Goal: Task Accomplishment & Management: Complete application form

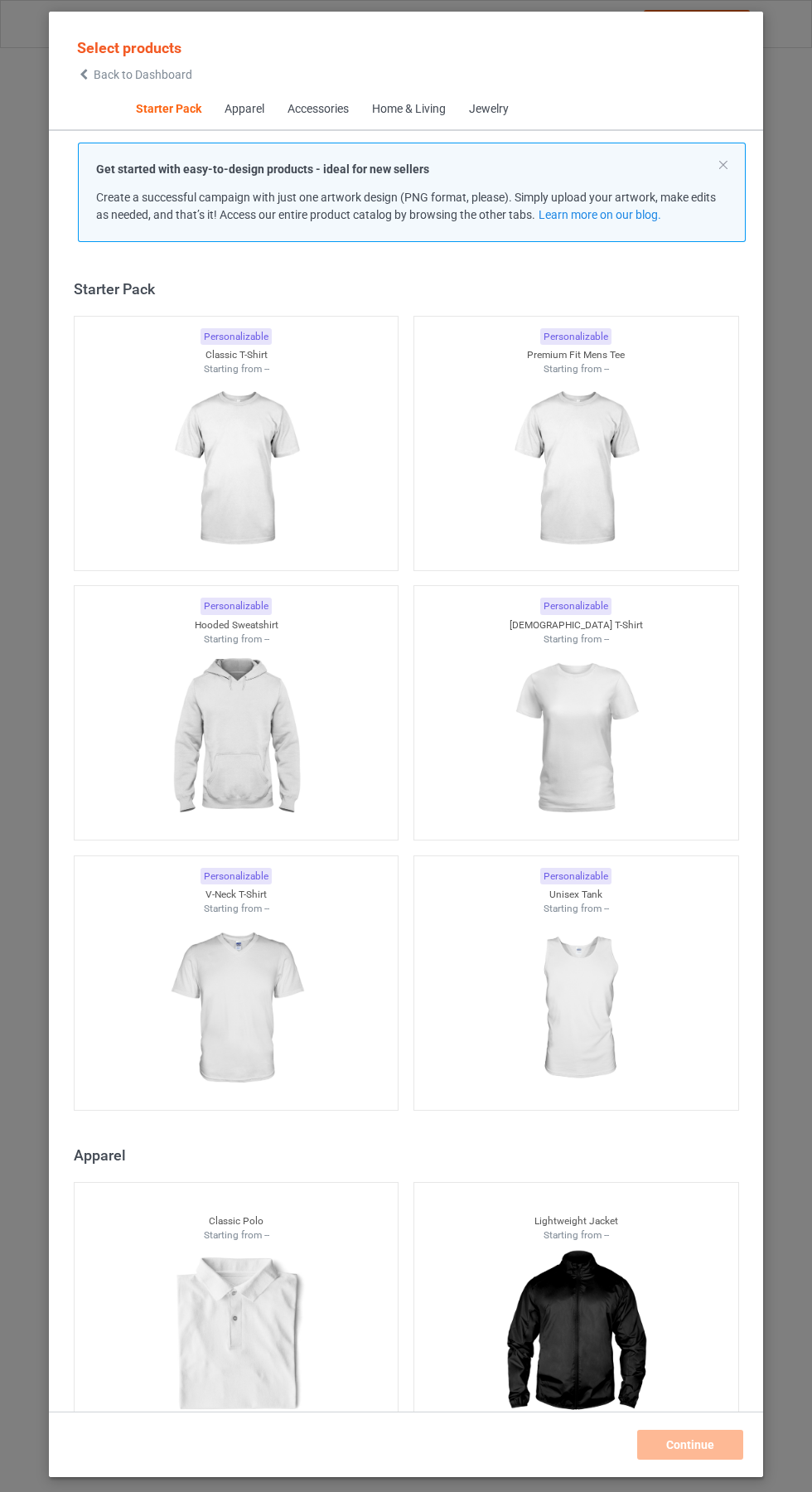
click at [237, 464] on img at bounding box center [236, 469] width 149 height 186
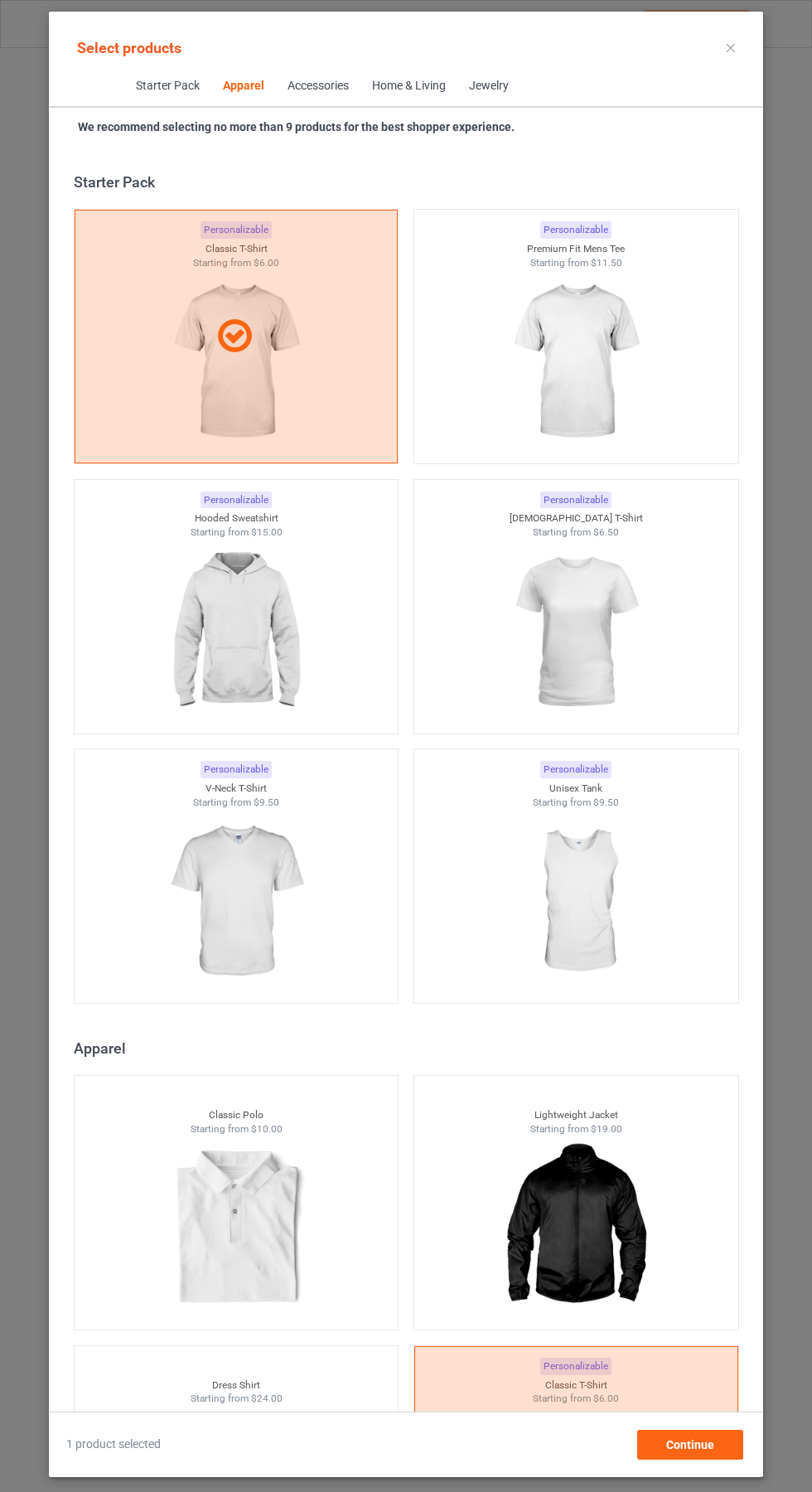
click at [606, 380] on img at bounding box center [576, 362] width 149 height 186
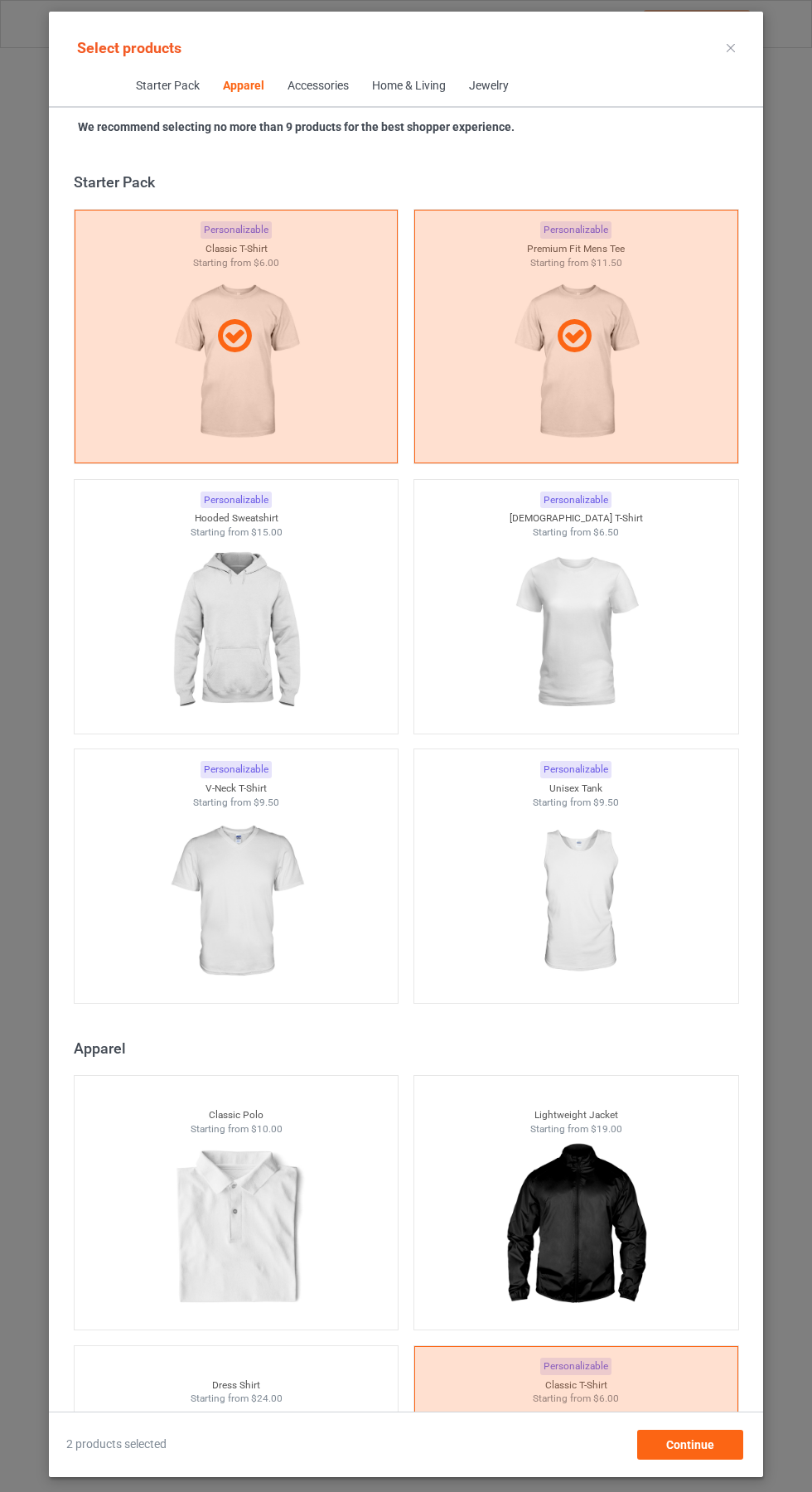
click at [613, 601] on img at bounding box center [576, 632] width 149 height 186
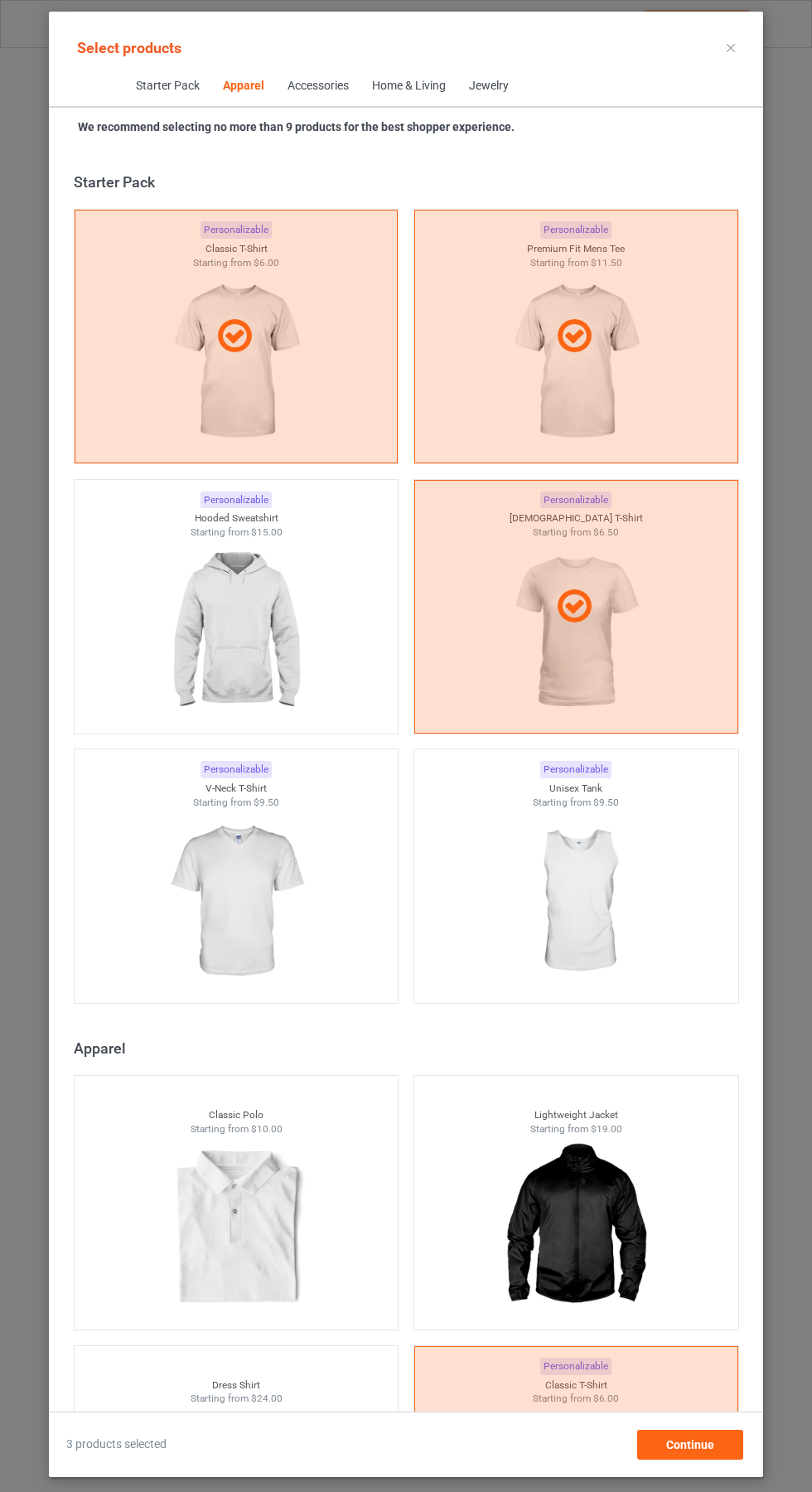
click at [214, 603] on img at bounding box center [236, 632] width 149 height 186
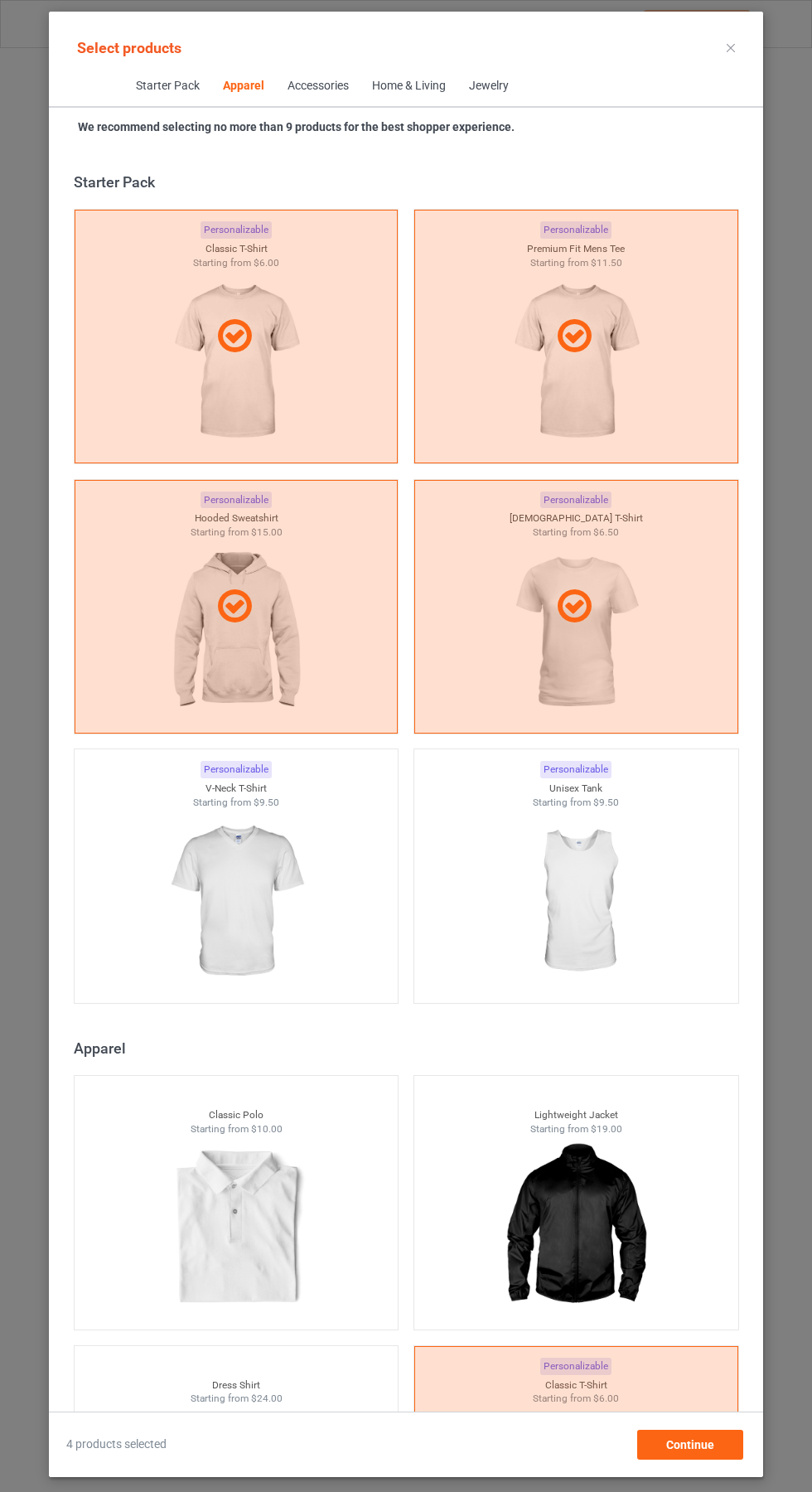
click at [204, 899] on img at bounding box center [236, 902] width 149 height 186
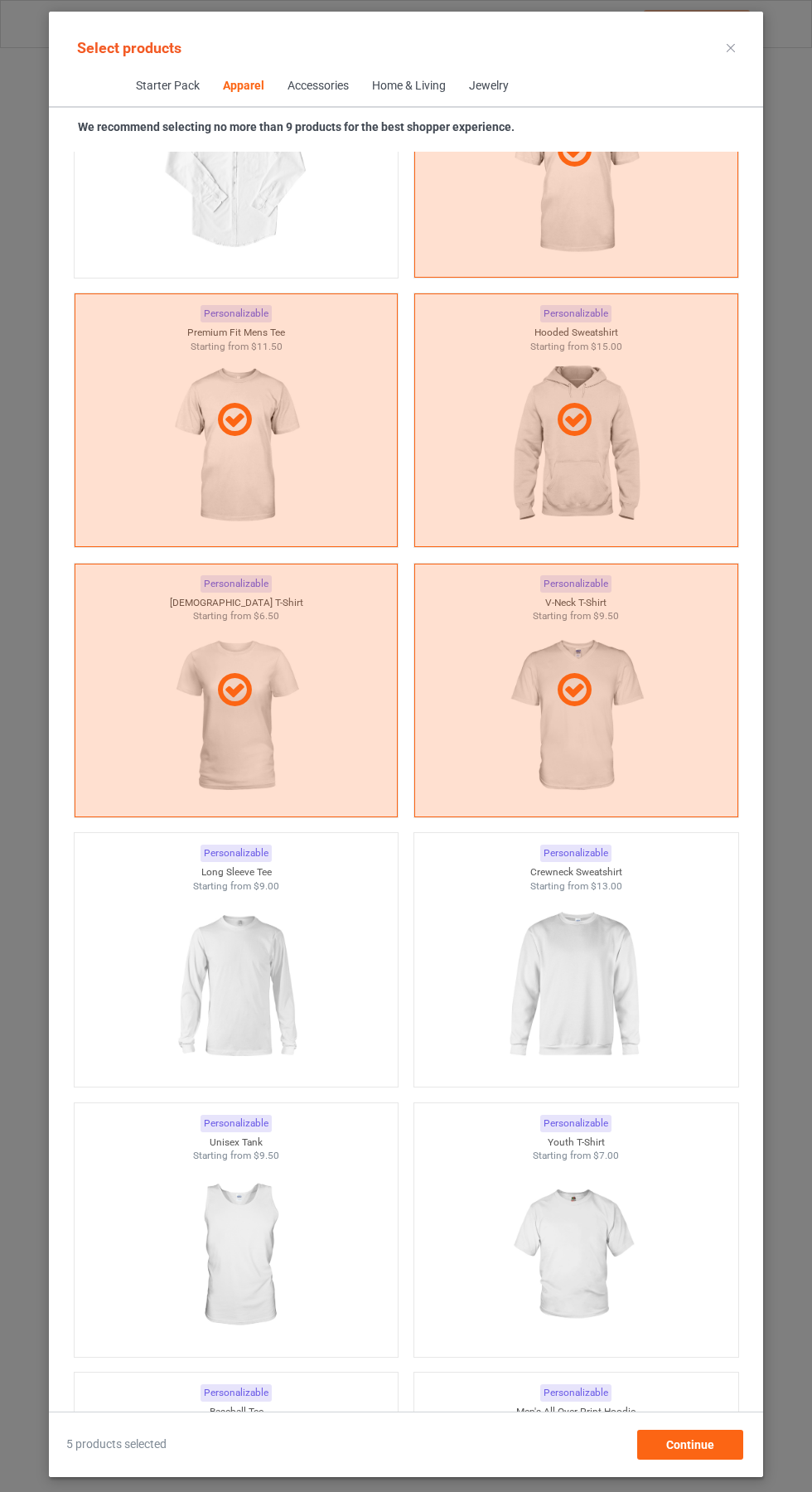
scroll to position [1323, 0]
click at [602, 970] on img at bounding box center [576, 985] width 149 height 186
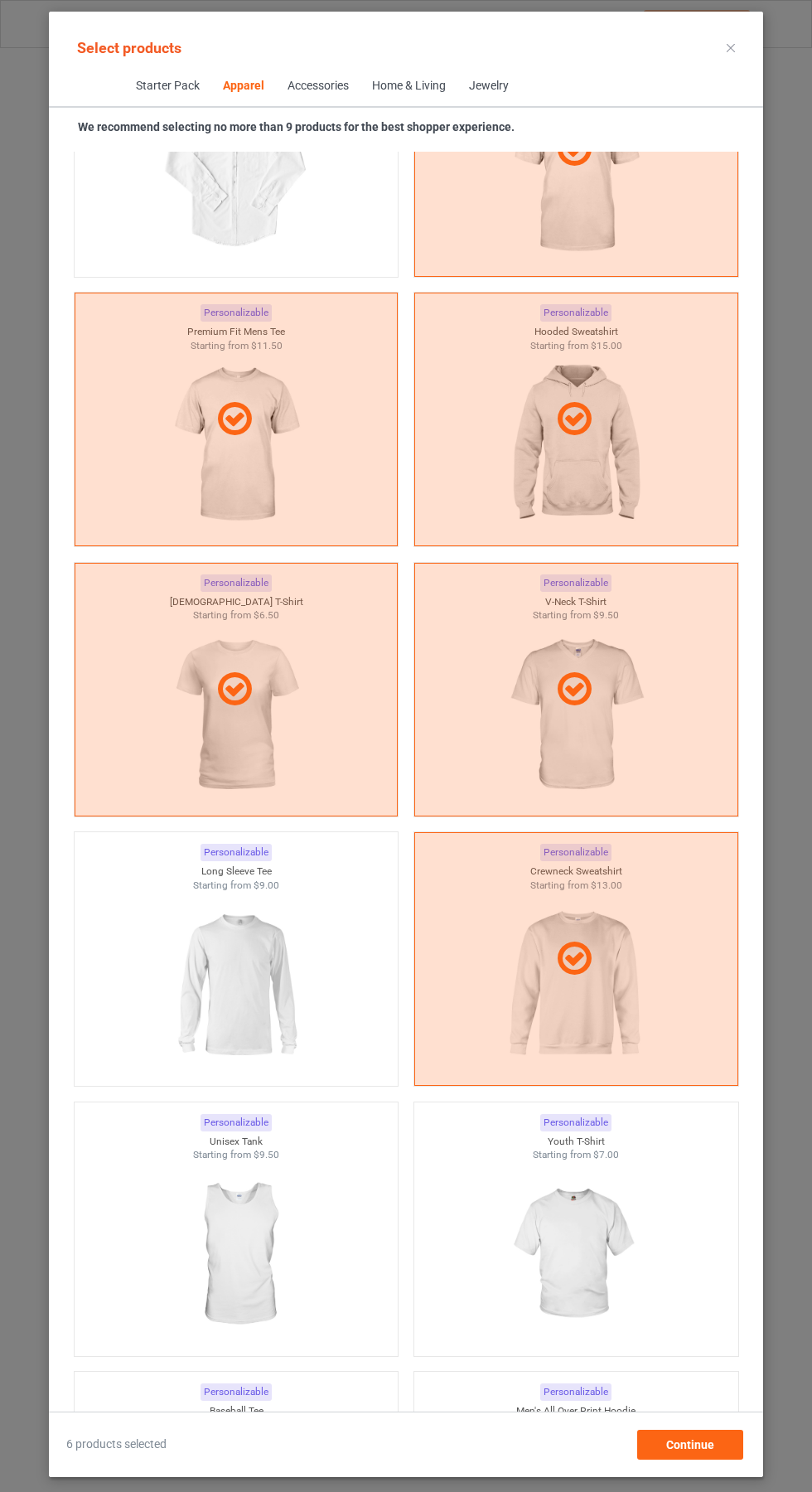
click at [230, 977] on img at bounding box center [236, 985] width 149 height 186
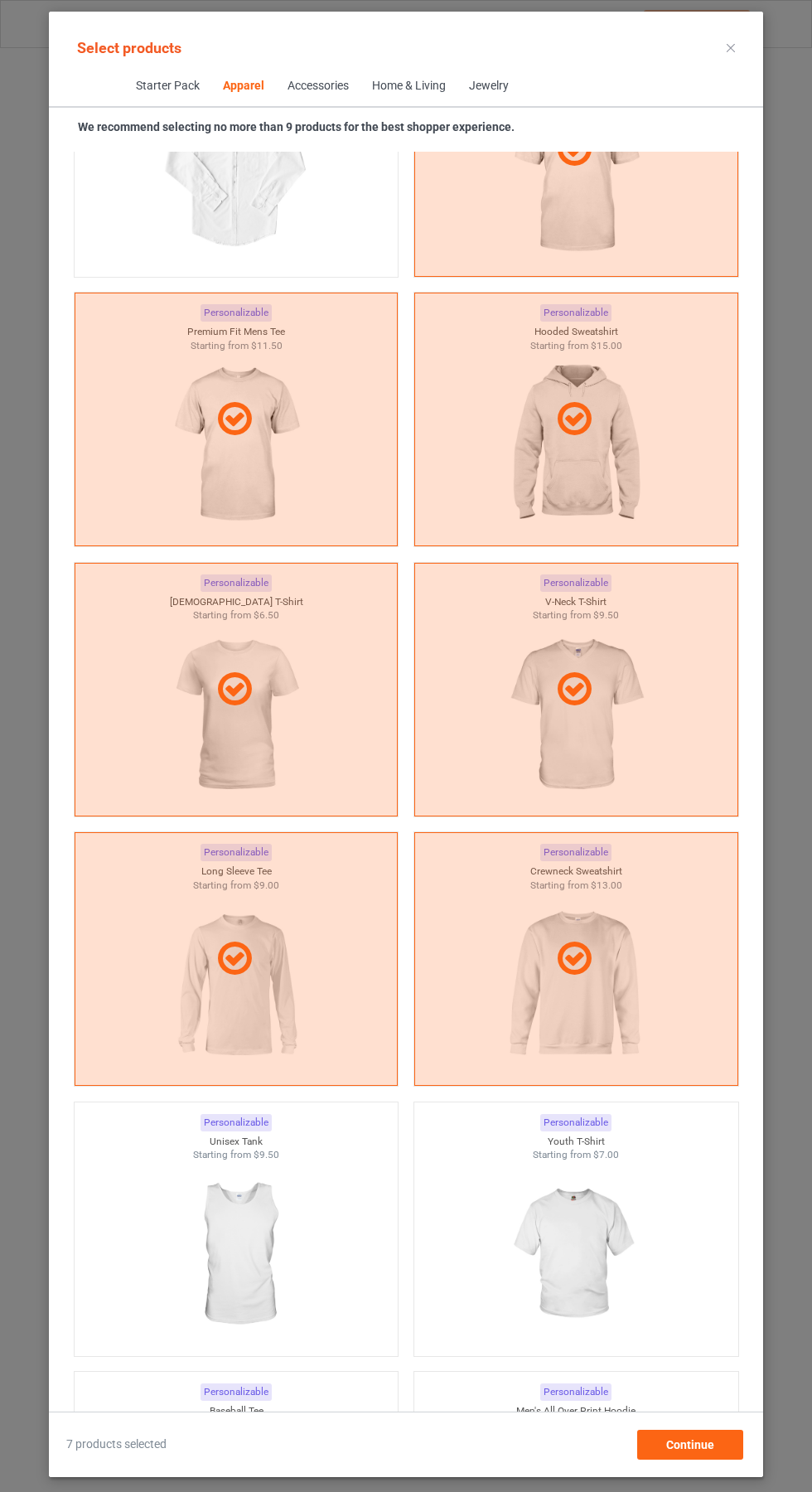
click at [731, 48] on icon at bounding box center [731, 48] width 9 height 9
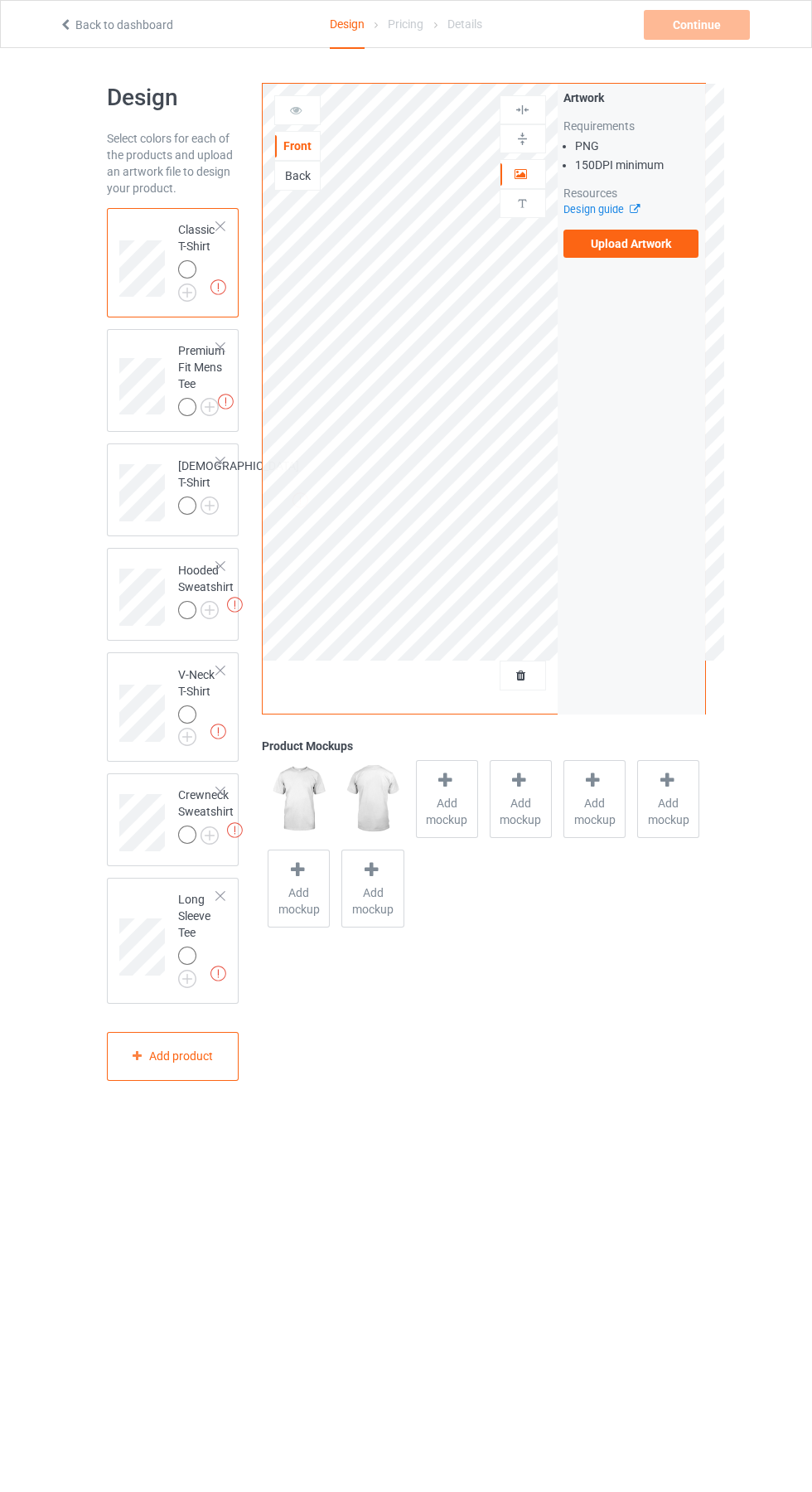
click at [648, 244] on label "Upload Artwork" at bounding box center [631, 244] width 136 height 29
click at [0, 0] on input "Upload Artwork" at bounding box center [0, 0] width 0 height 0
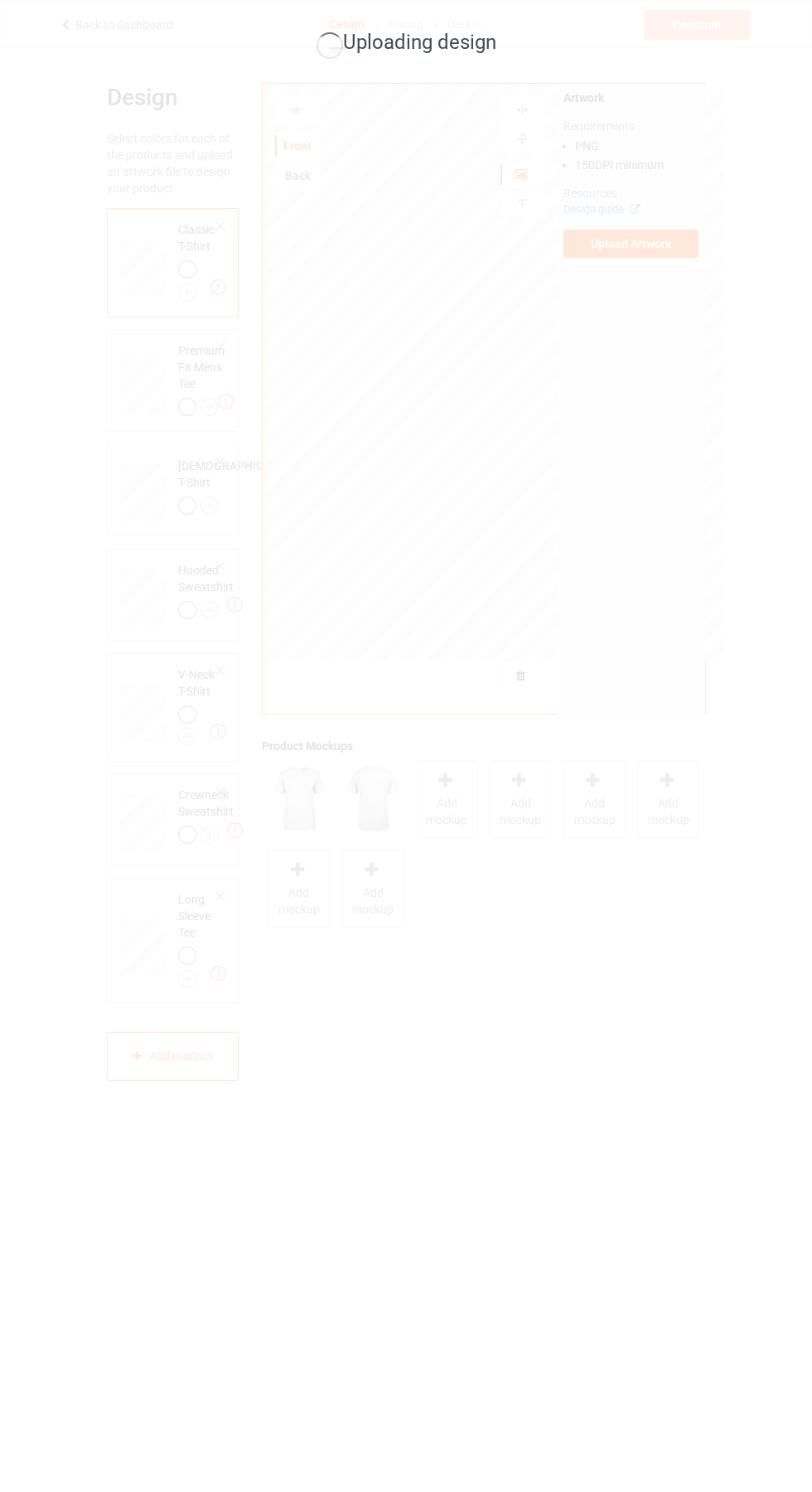
click at [761, 1028] on div "Uploading design" at bounding box center [406, 746] width 812 height 1492
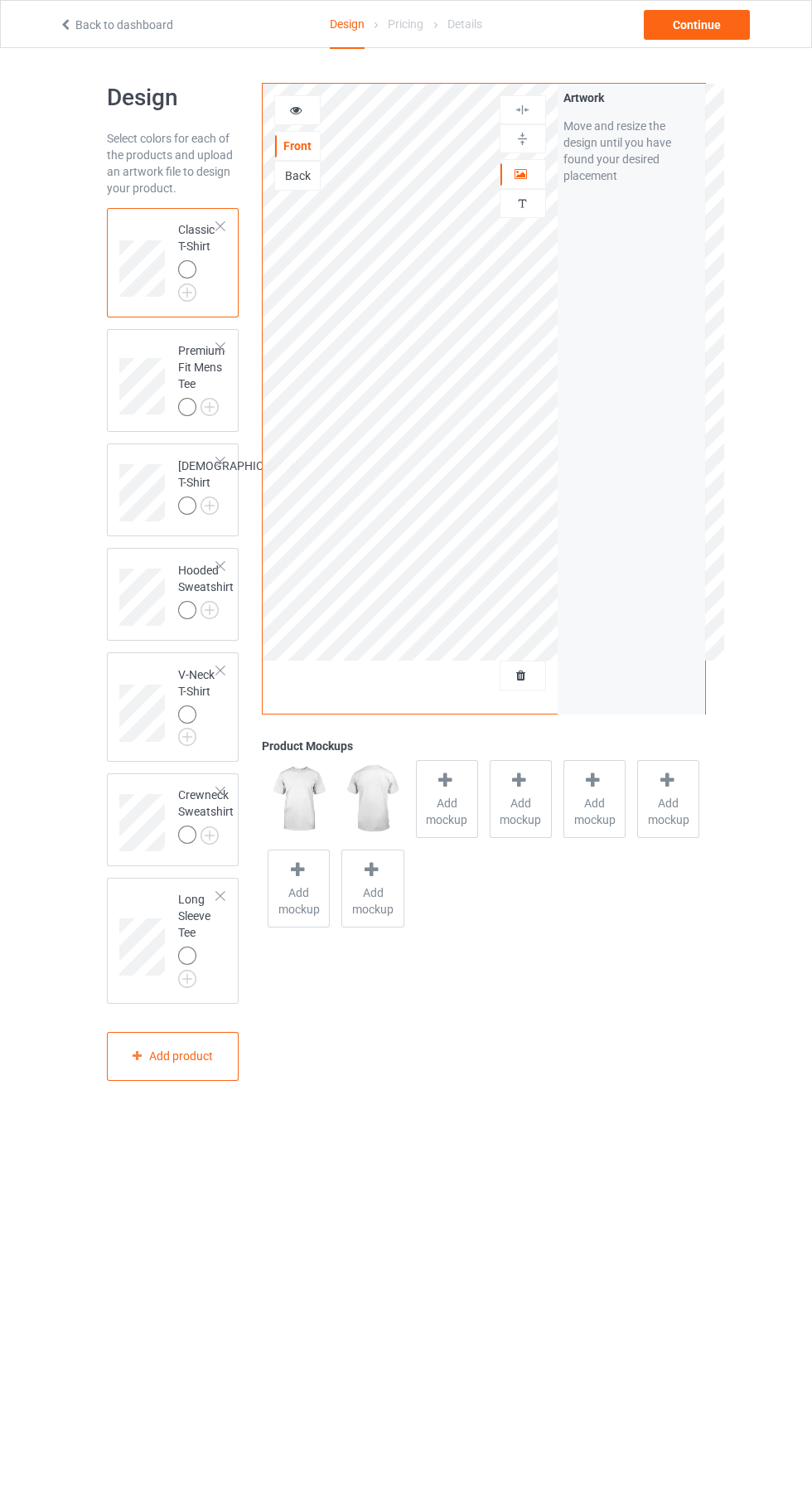
click at [449, 803] on span "Add mockup" at bounding box center [446, 811] width 60 height 33
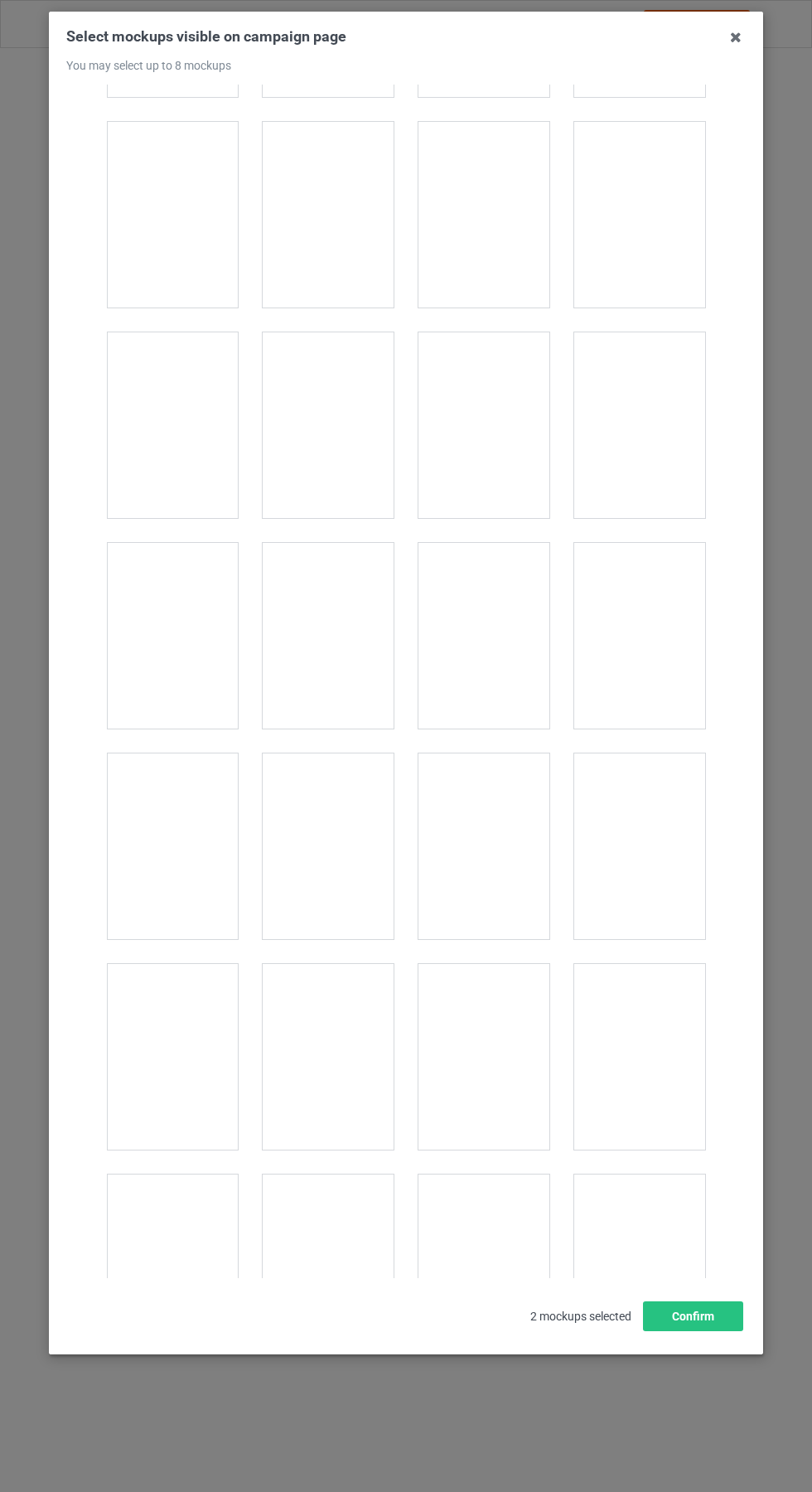
scroll to position [6095, 0]
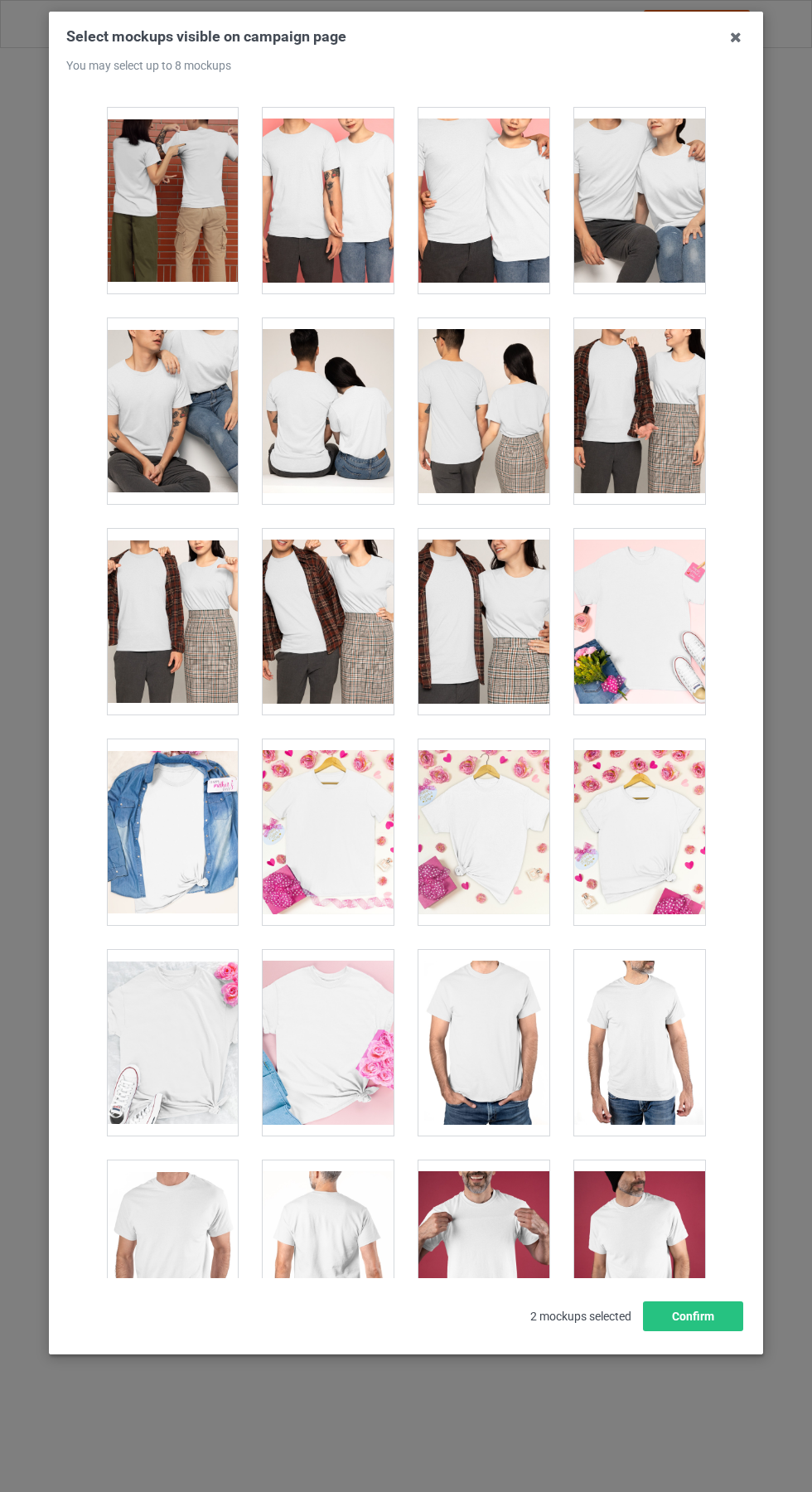
click at [331, 813] on div at bounding box center [328, 832] width 131 height 186
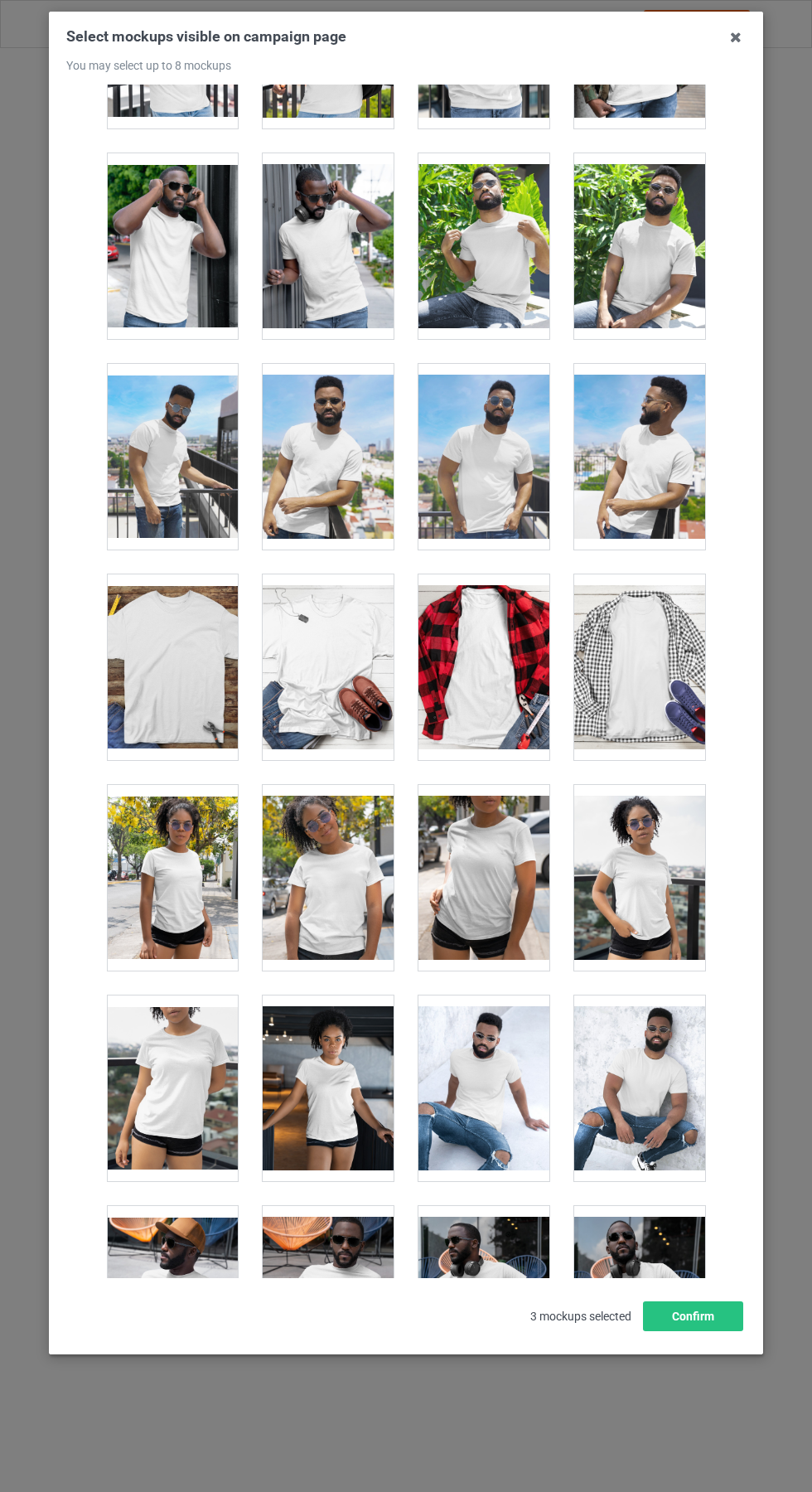
scroll to position [10695, 0]
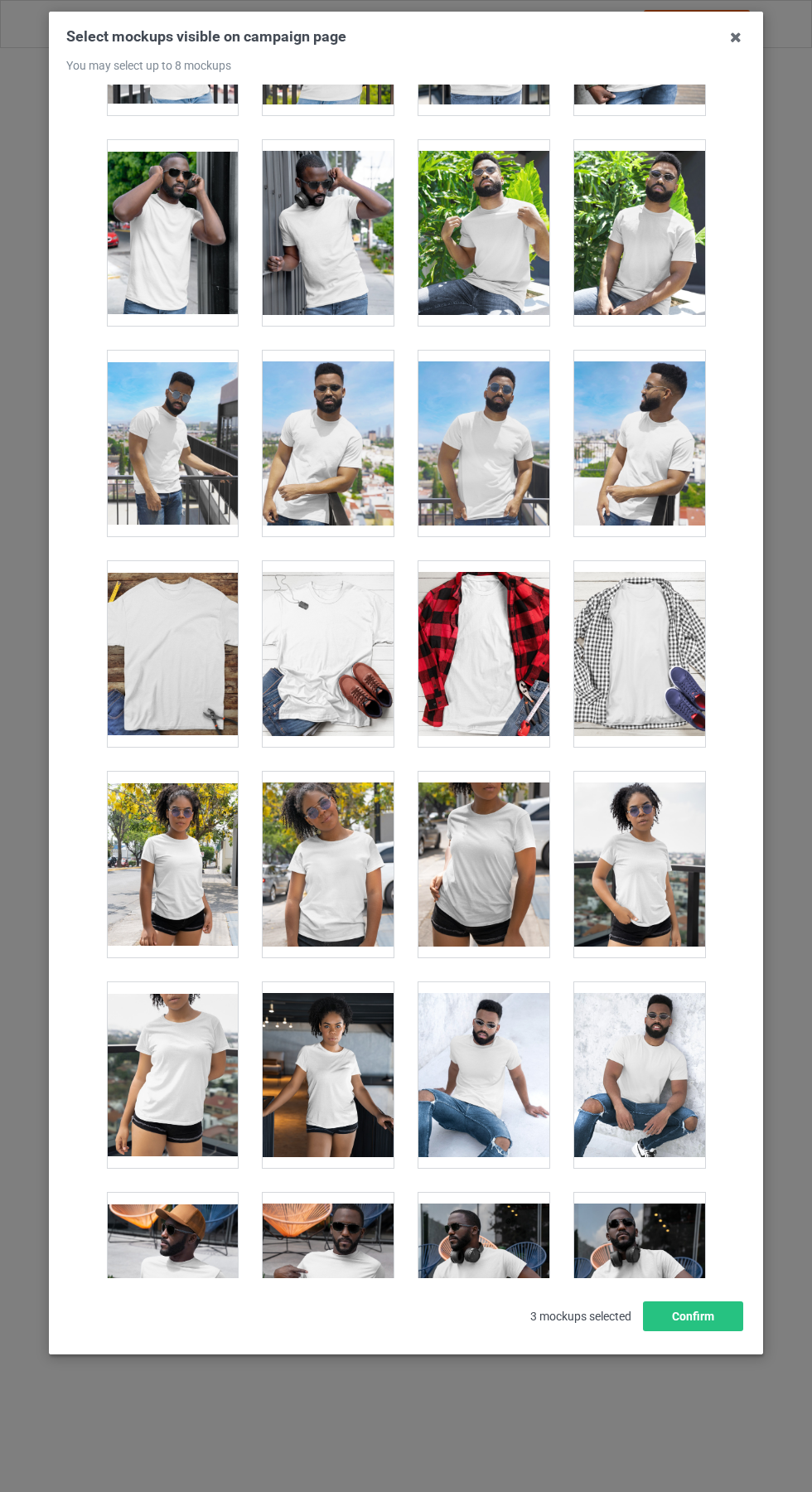
click at [316, 654] on div at bounding box center [328, 654] width 131 height 186
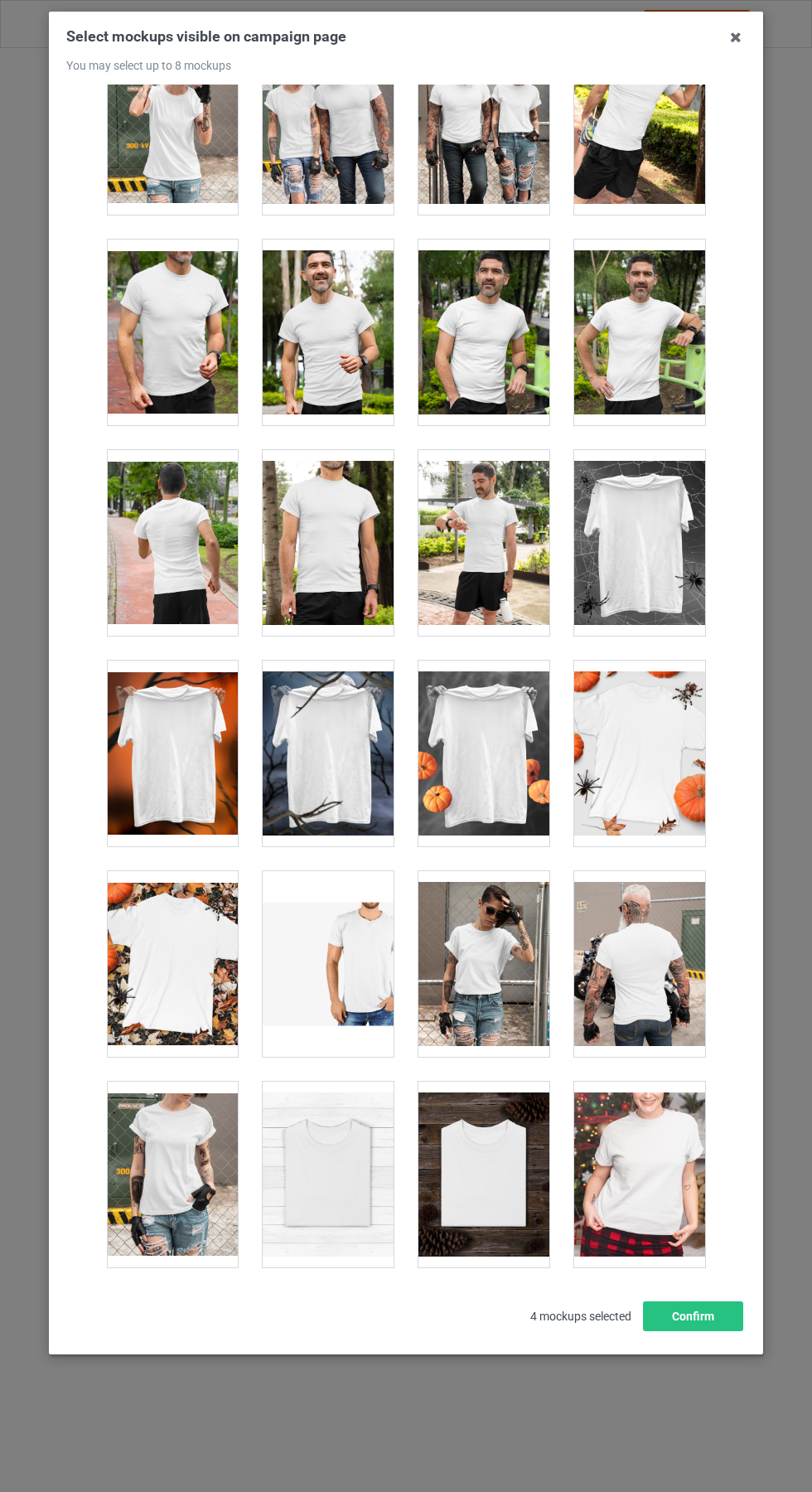
scroll to position [15862, 0]
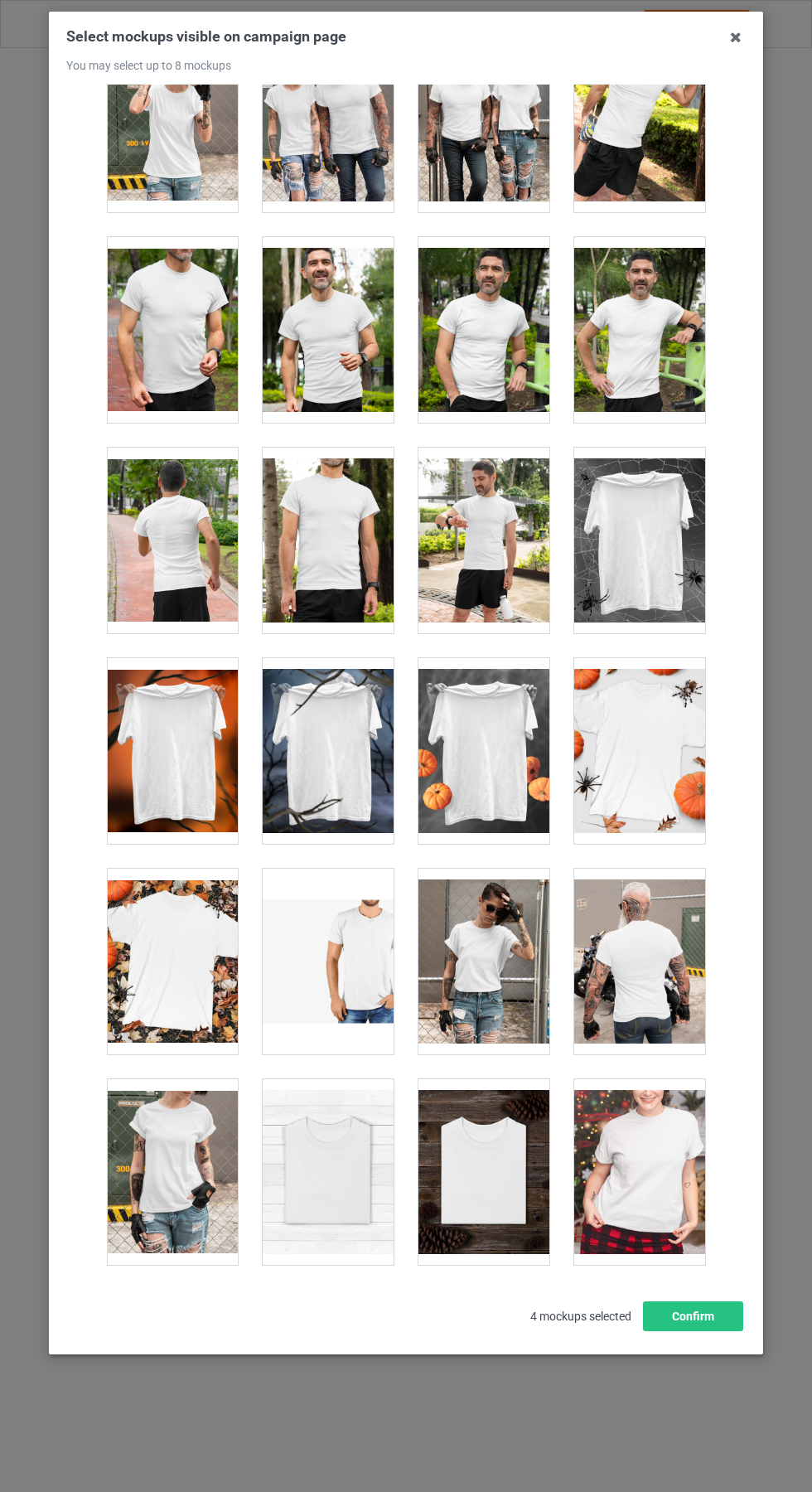
click at [152, 746] on div at bounding box center [172, 750] width 131 height 186
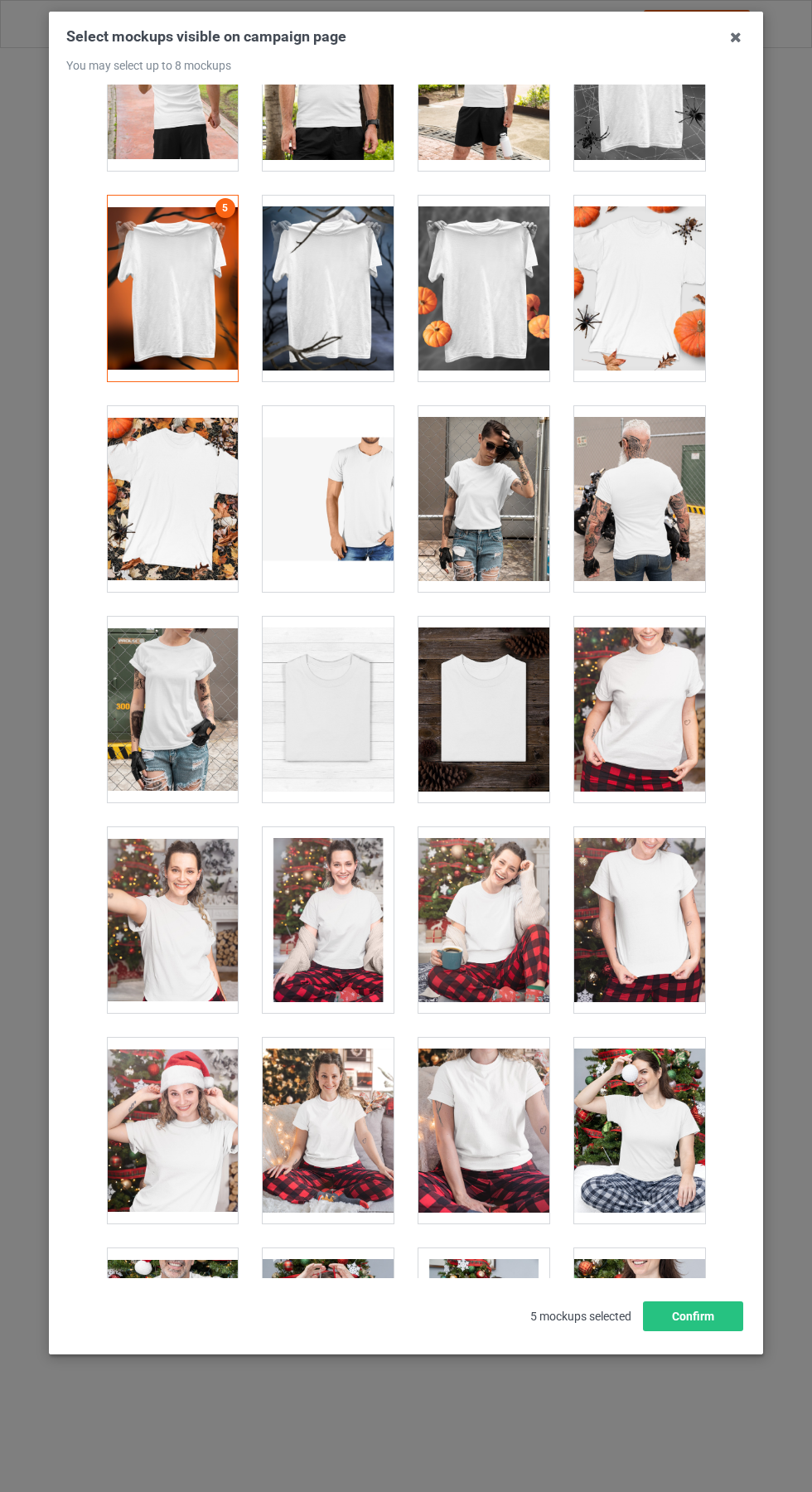
scroll to position [16340, 0]
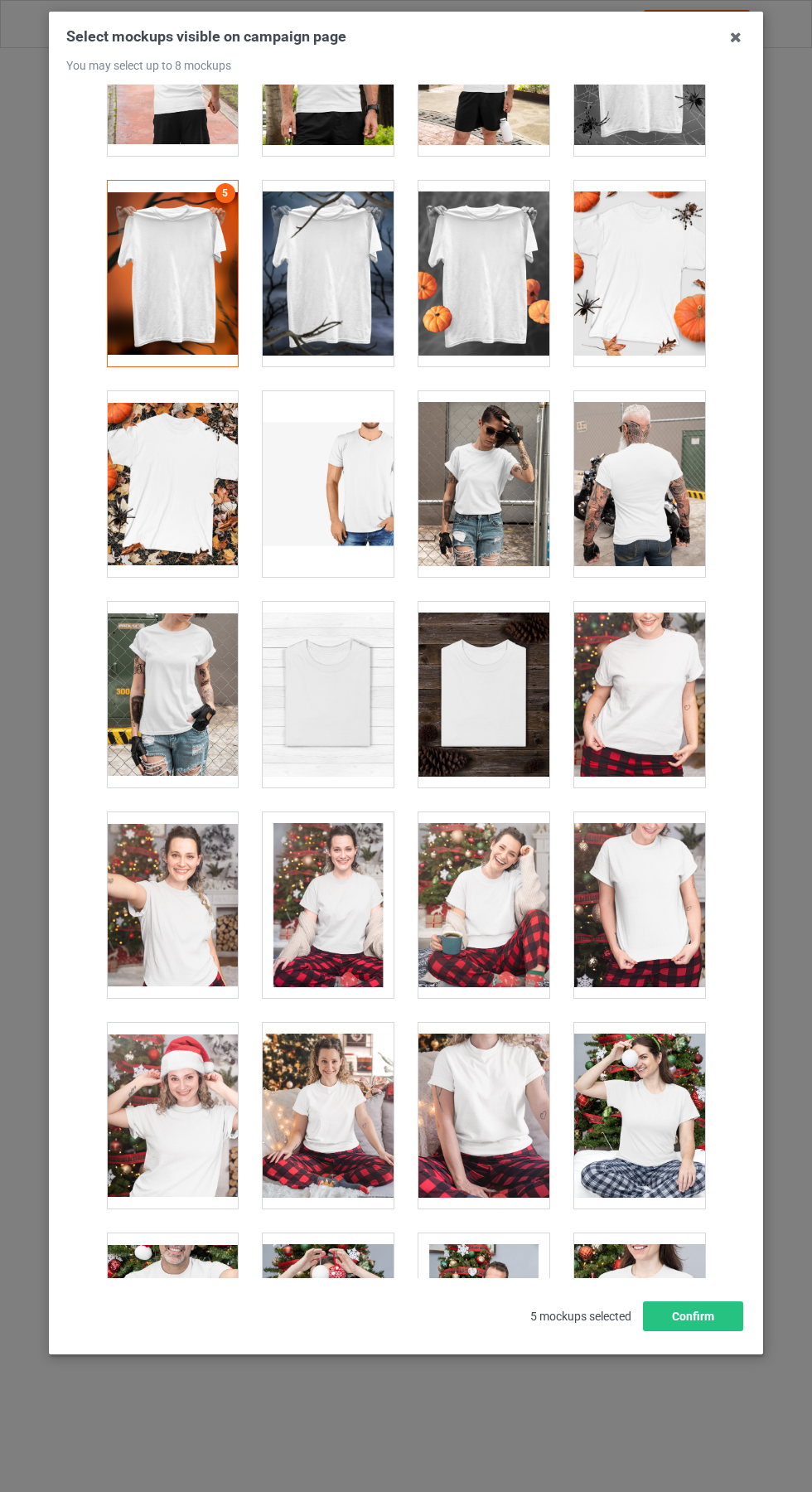
click at [299, 714] on div at bounding box center [328, 694] width 131 height 186
click at [448, 712] on div at bounding box center [483, 694] width 131 height 186
click at [736, 36] on icon at bounding box center [736, 37] width 27 height 27
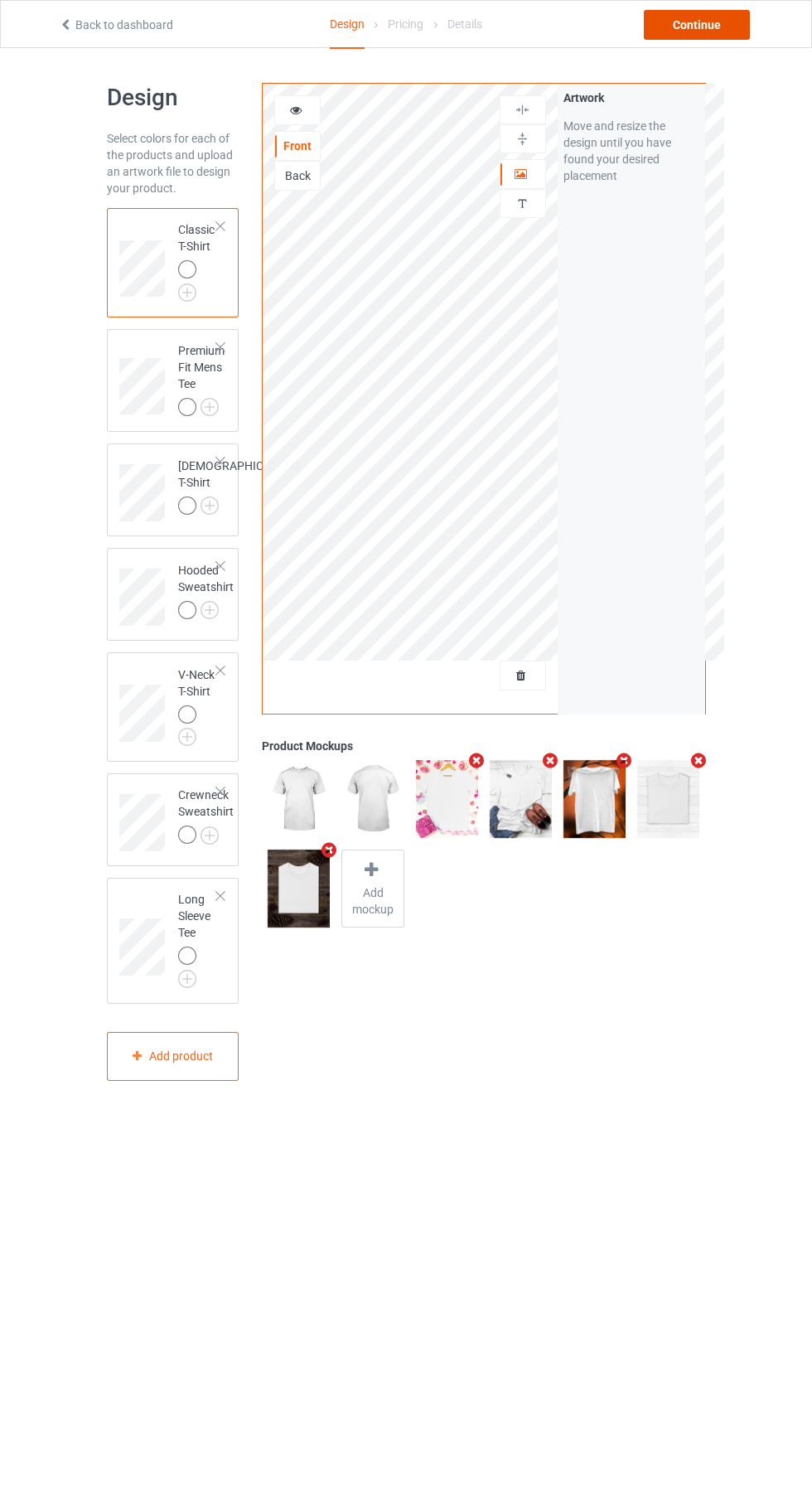
click at [700, 33] on div "Continue" at bounding box center [697, 24] width 106 height 30
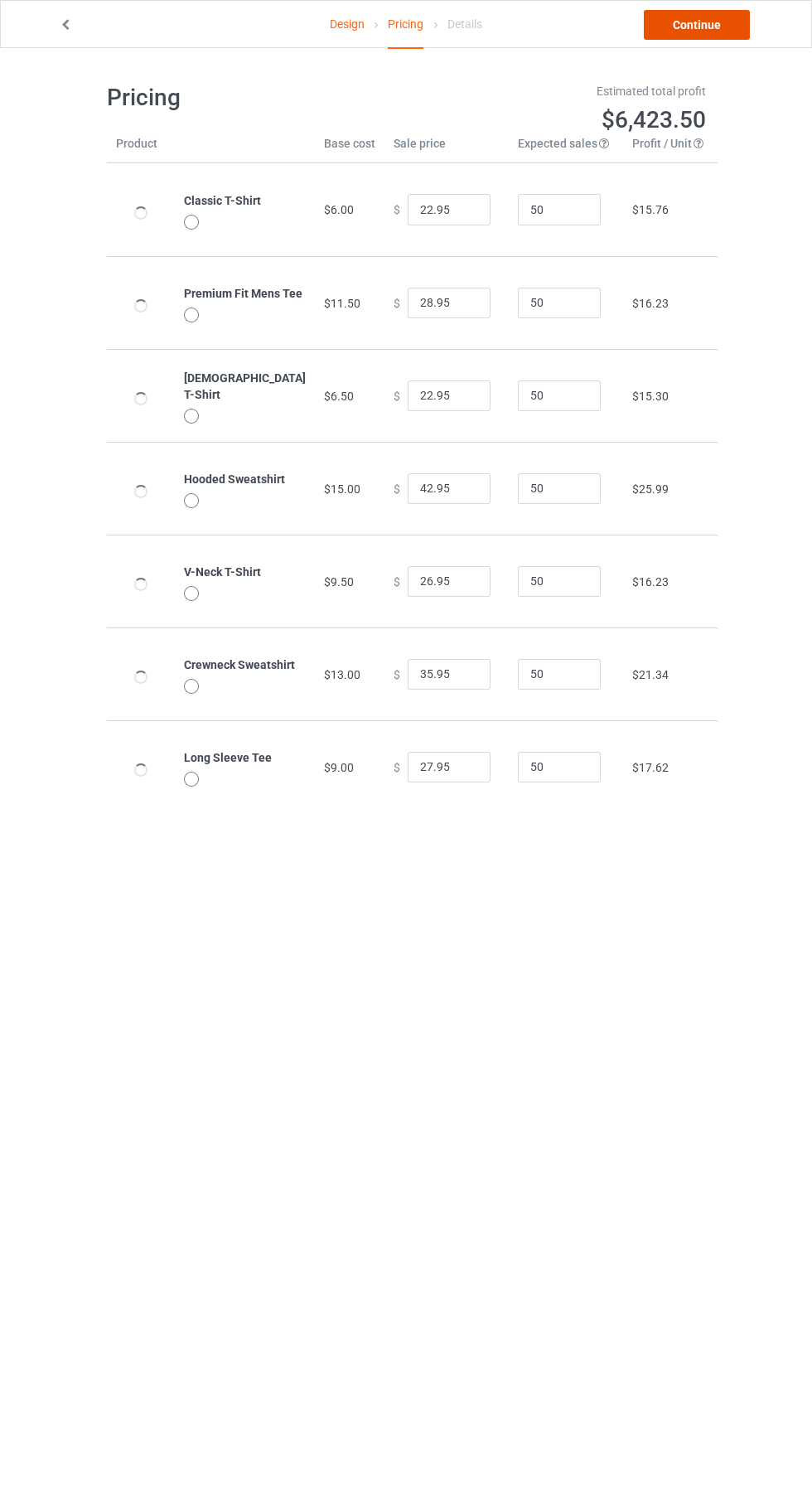
click at [719, 25] on link "Continue" at bounding box center [697, 24] width 106 height 30
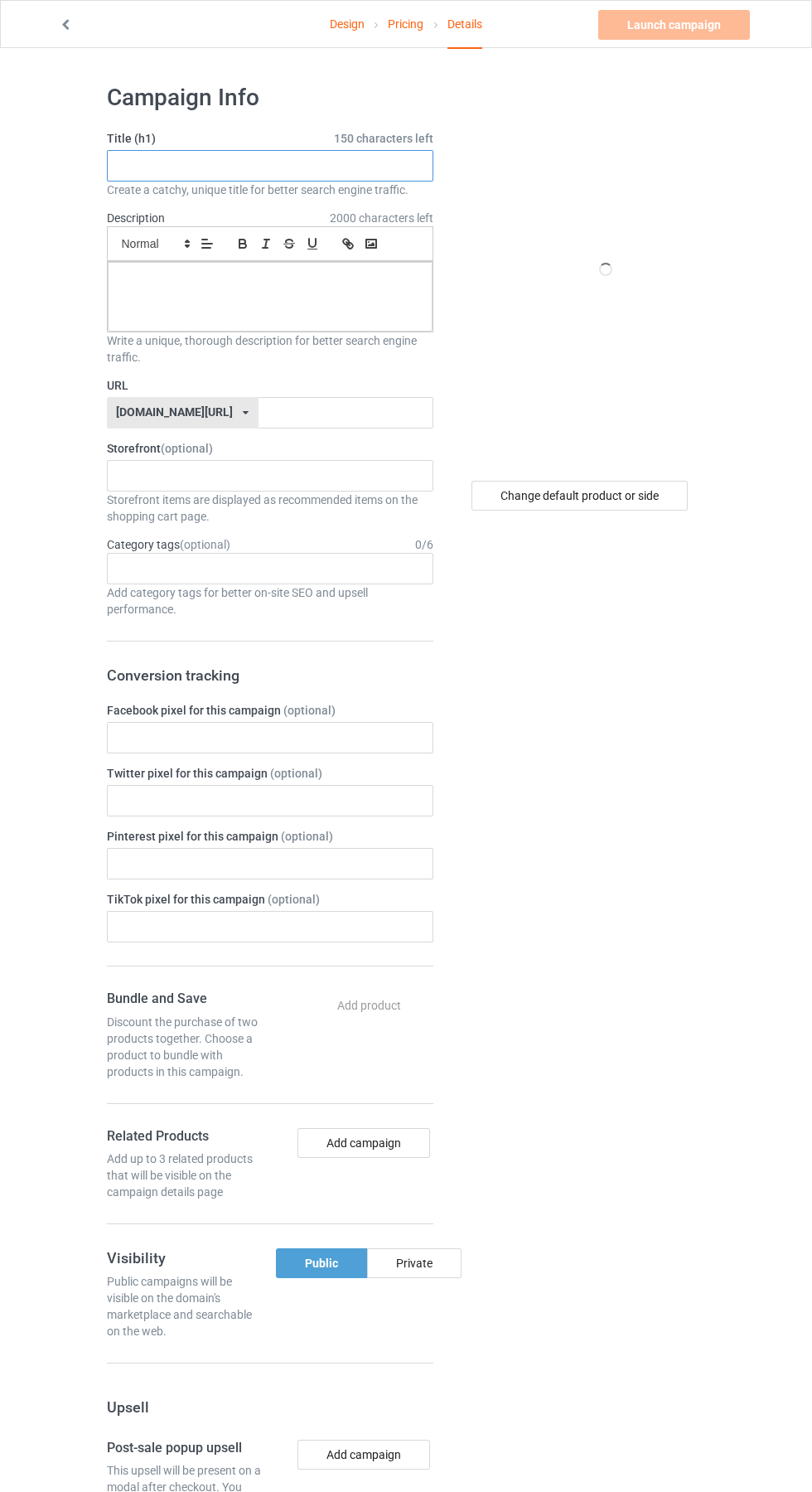
click at [151, 166] on input "text" at bounding box center [270, 165] width 327 height 31
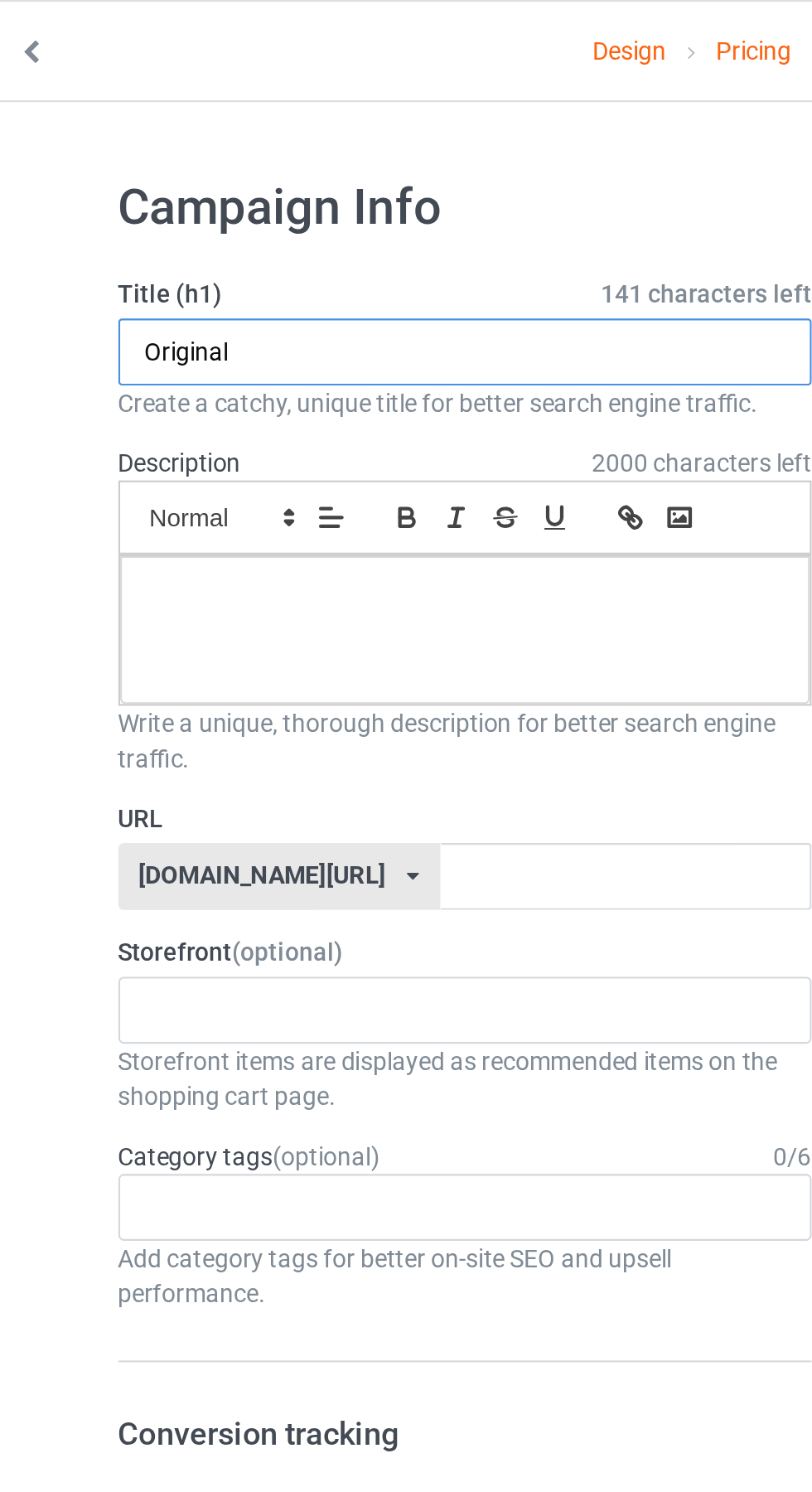
type input "Original"
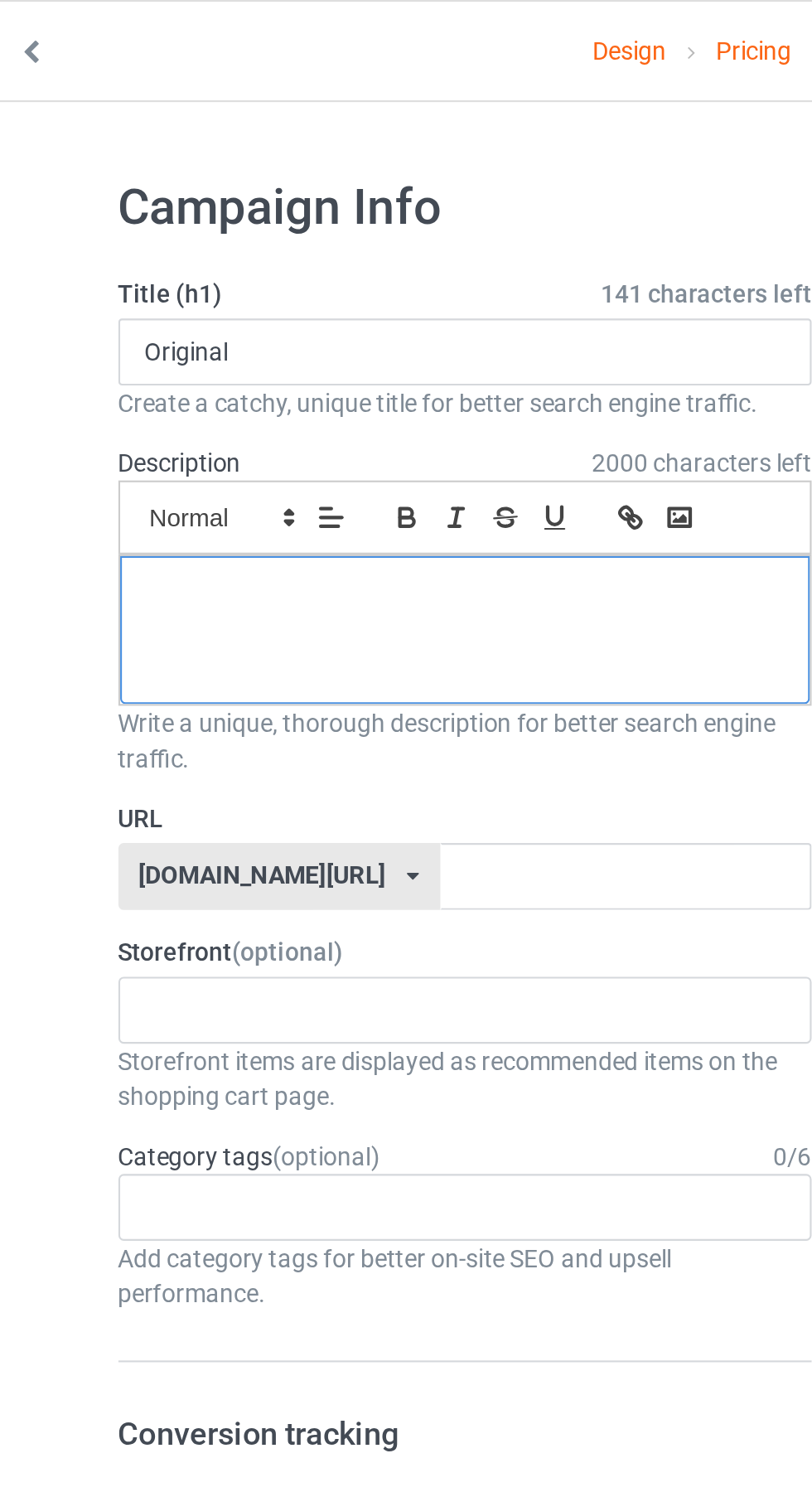
click at [140, 299] on div at bounding box center [270, 296] width 325 height 70
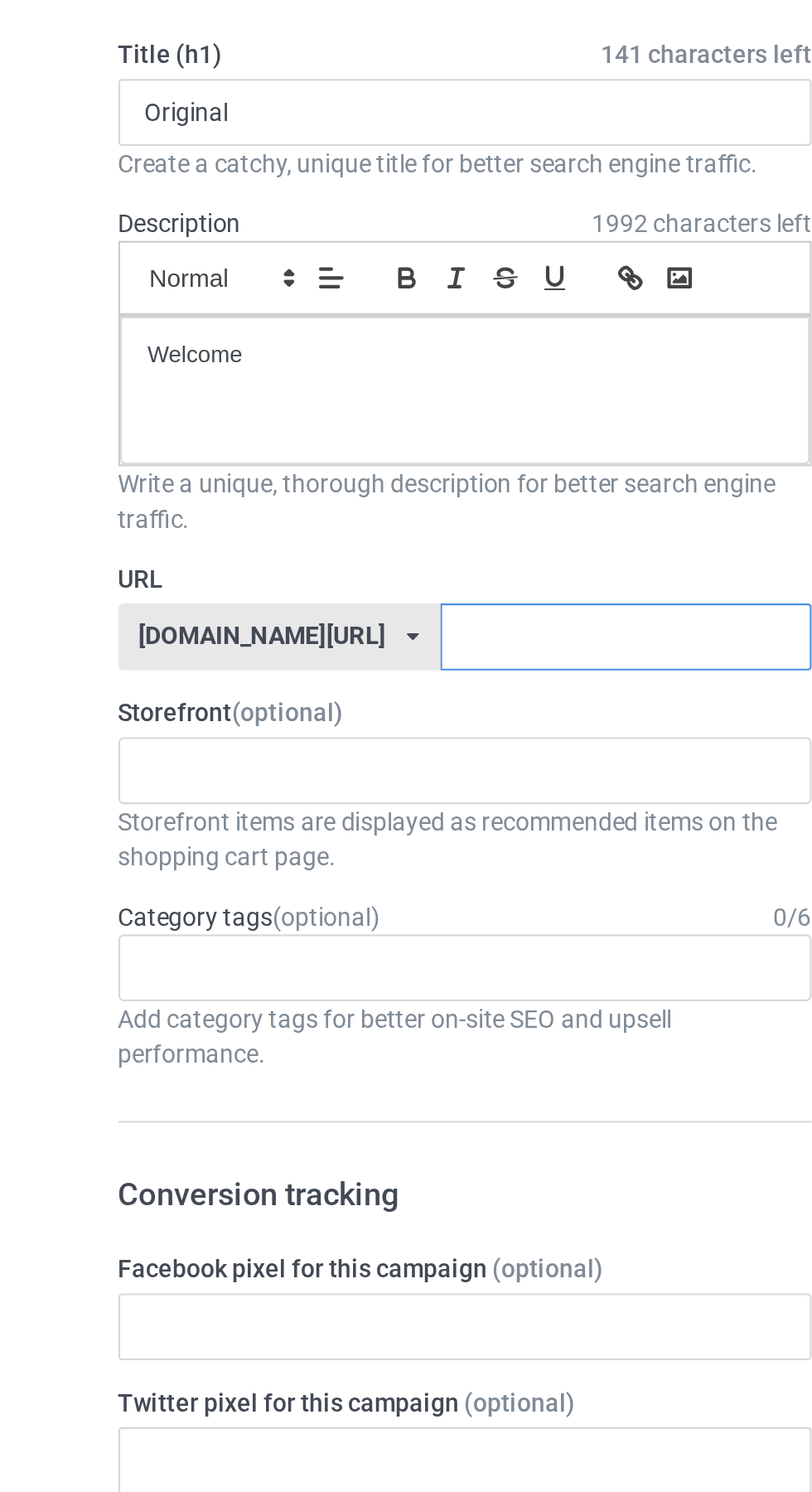
click at [284, 413] on input "text" at bounding box center [345, 412] width 174 height 31
type input "Ydh"
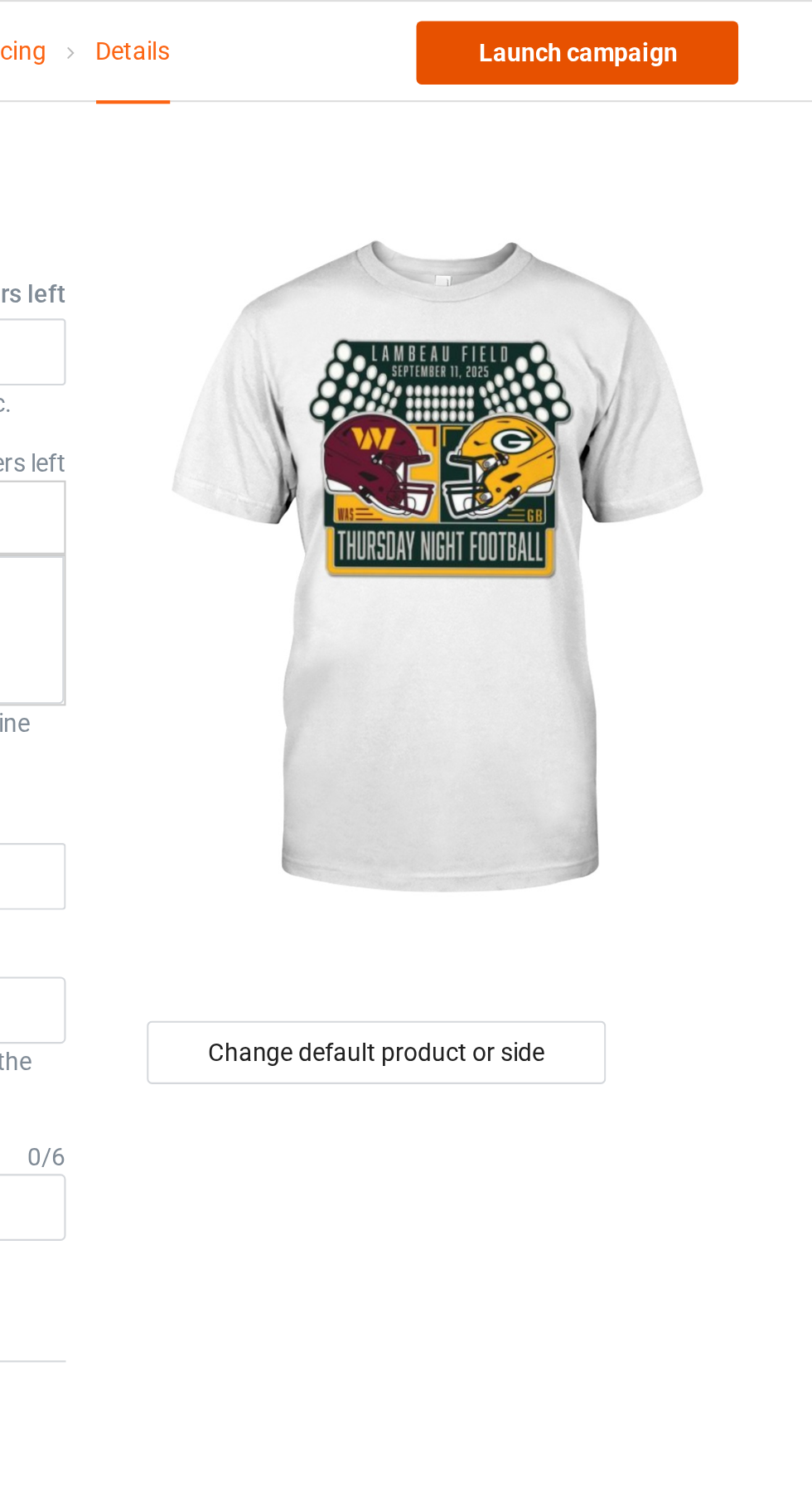
click at [704, 30] on link "Launch campaign" at bounding box center [674, 24] width 152 height 30
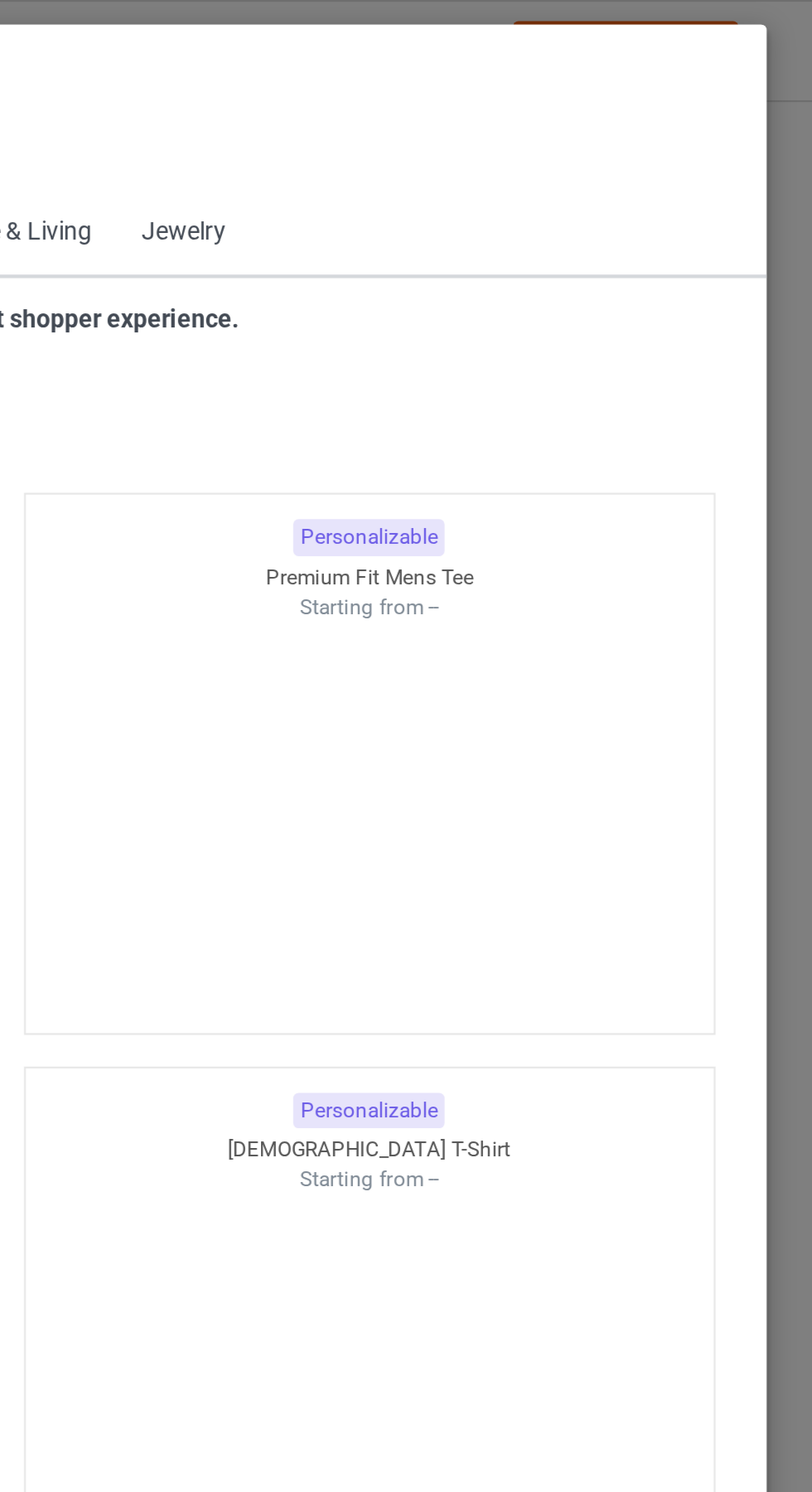
scroll to position [887, 0]
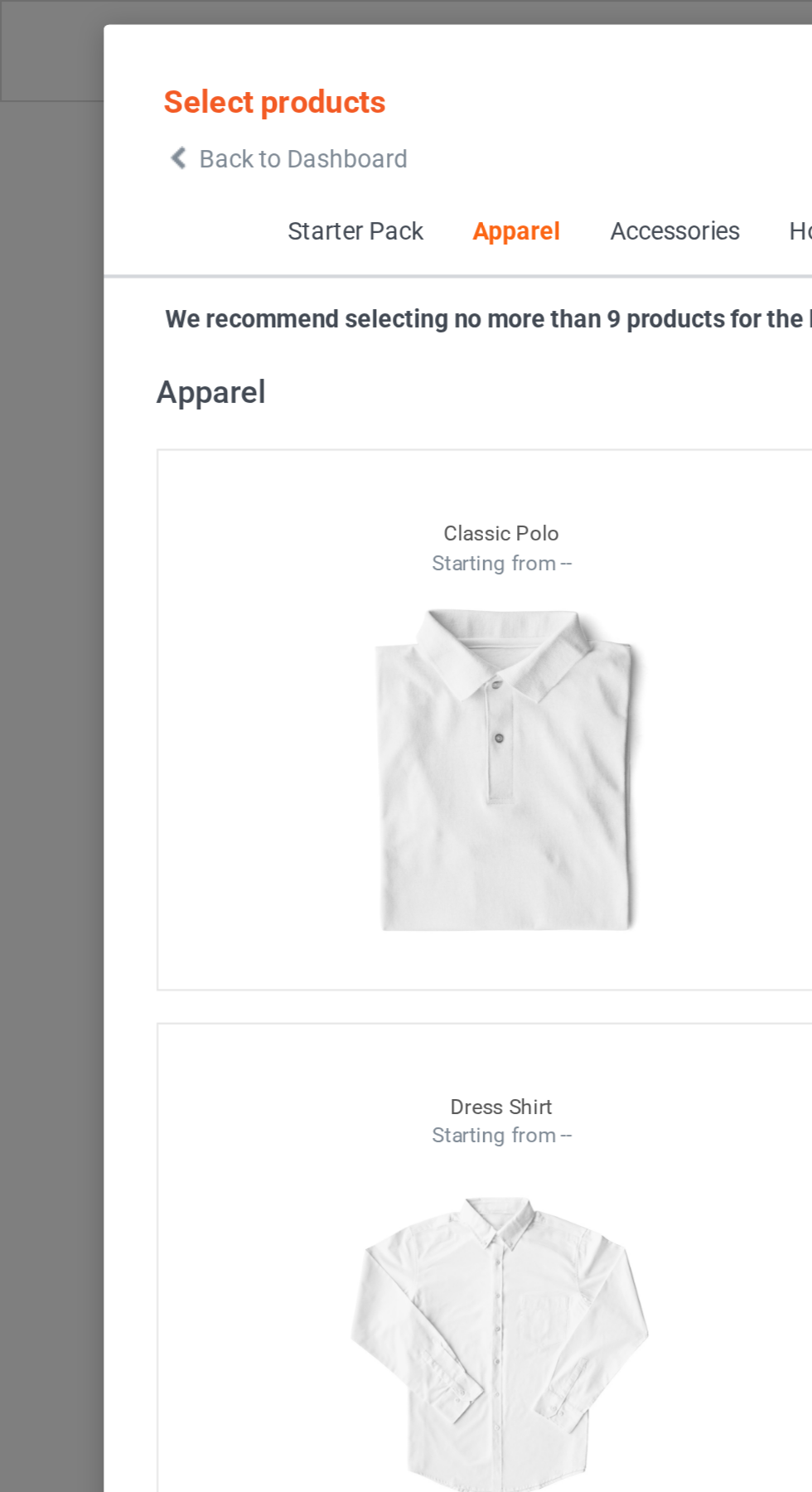
click at [98, 74] on span "Back to Dashboard" at bounding box center [142, 74] width 98 height 13
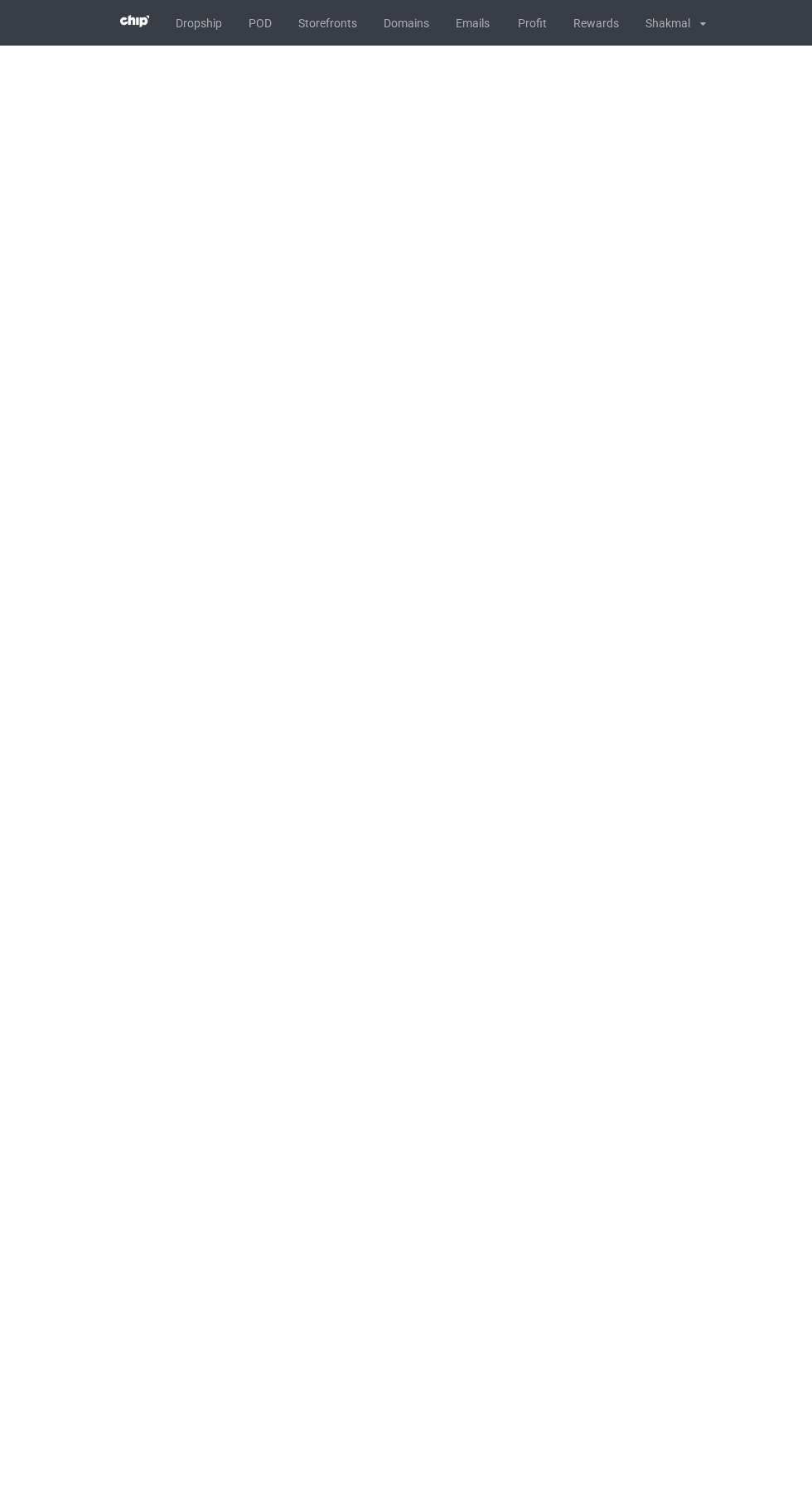
click at [796, 1473] on body "Dropship POD Storefronts Domains Emails Profit Rewards Shakmal Settings Logout …" at bounding box center [406, 746] width 812 height 1492
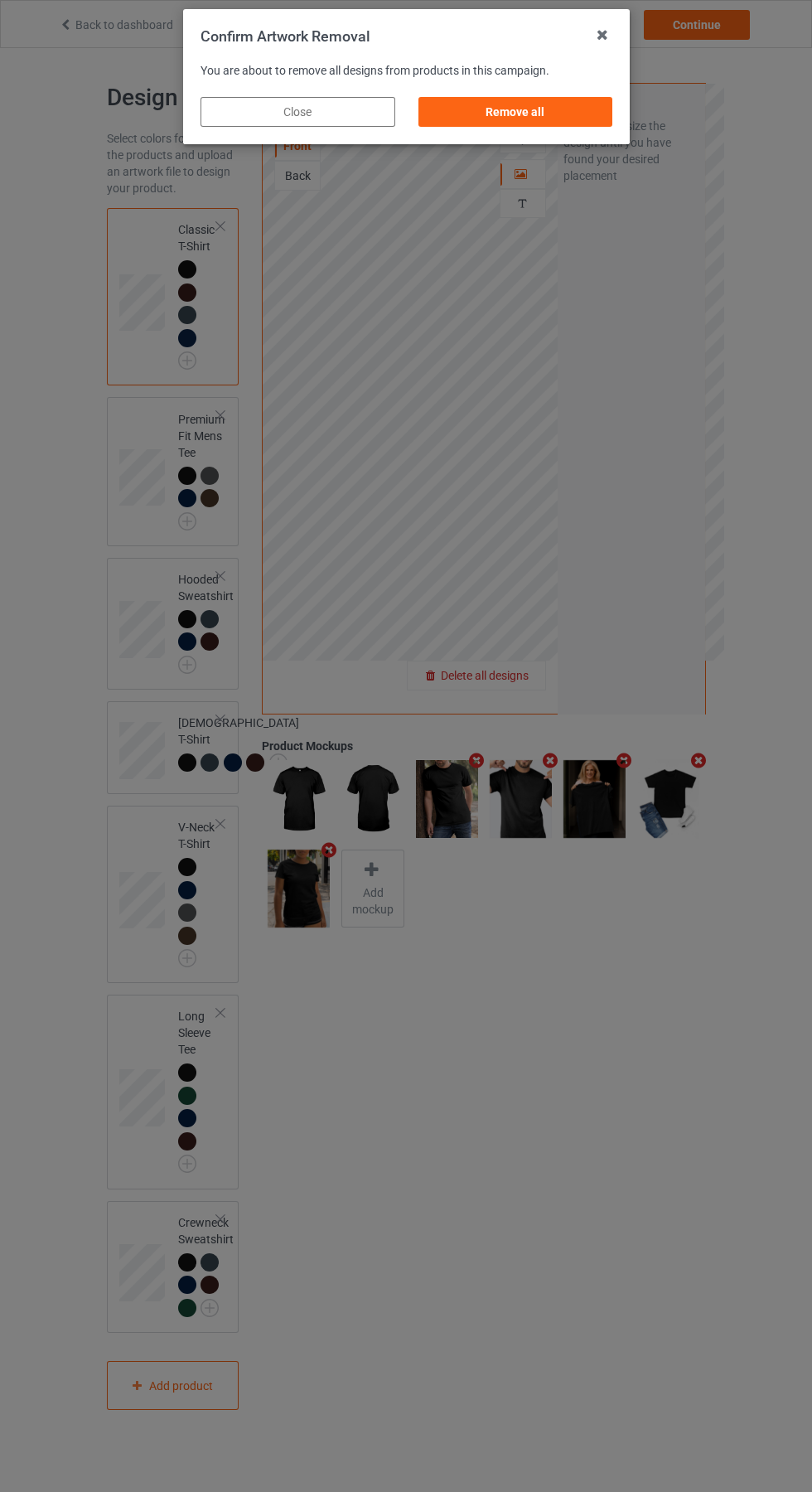
click at [543, 112] on div "Remove all" at bounding box center [515, 112] width 194 height 30
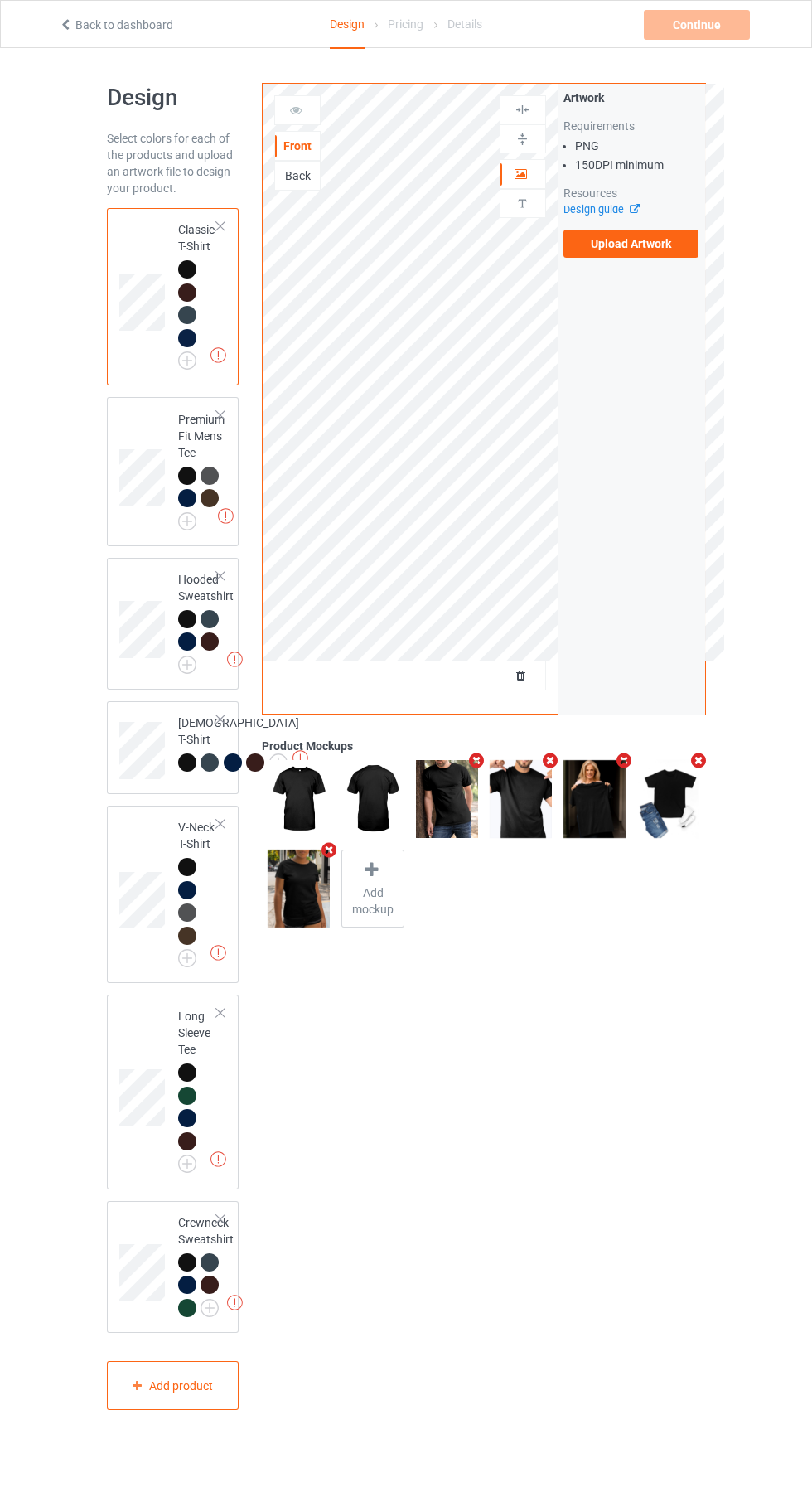
click at [643, 238] on label "Upload Artwork" at bounding box center [631, 244] width 136 height 29
click at [0, 0] on input "Upload Artwork" at bounding box center [0, 0] width 0 height 0
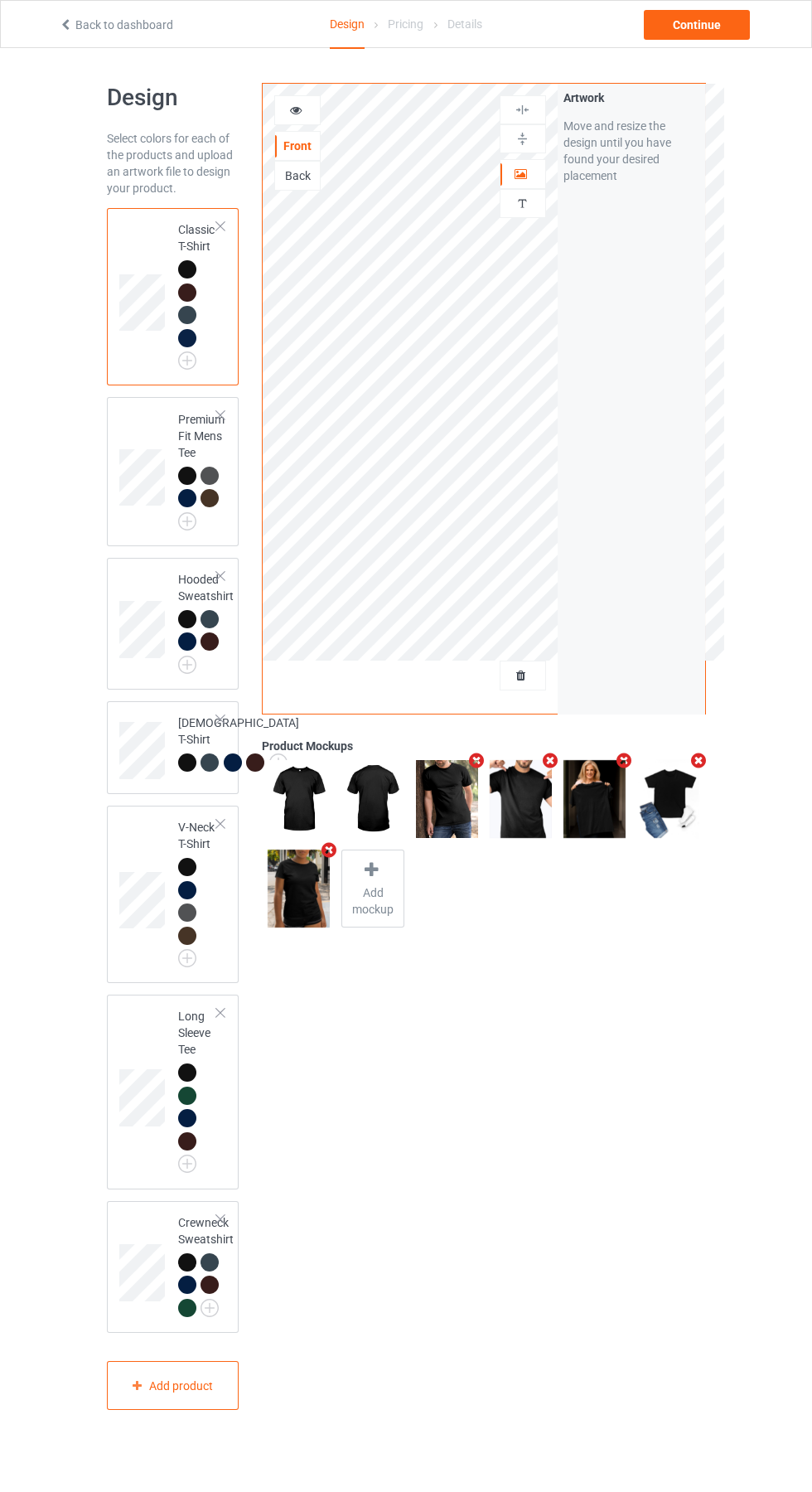
click at [212, 644] on div at bounding box center [209, 641] width 18 height 18
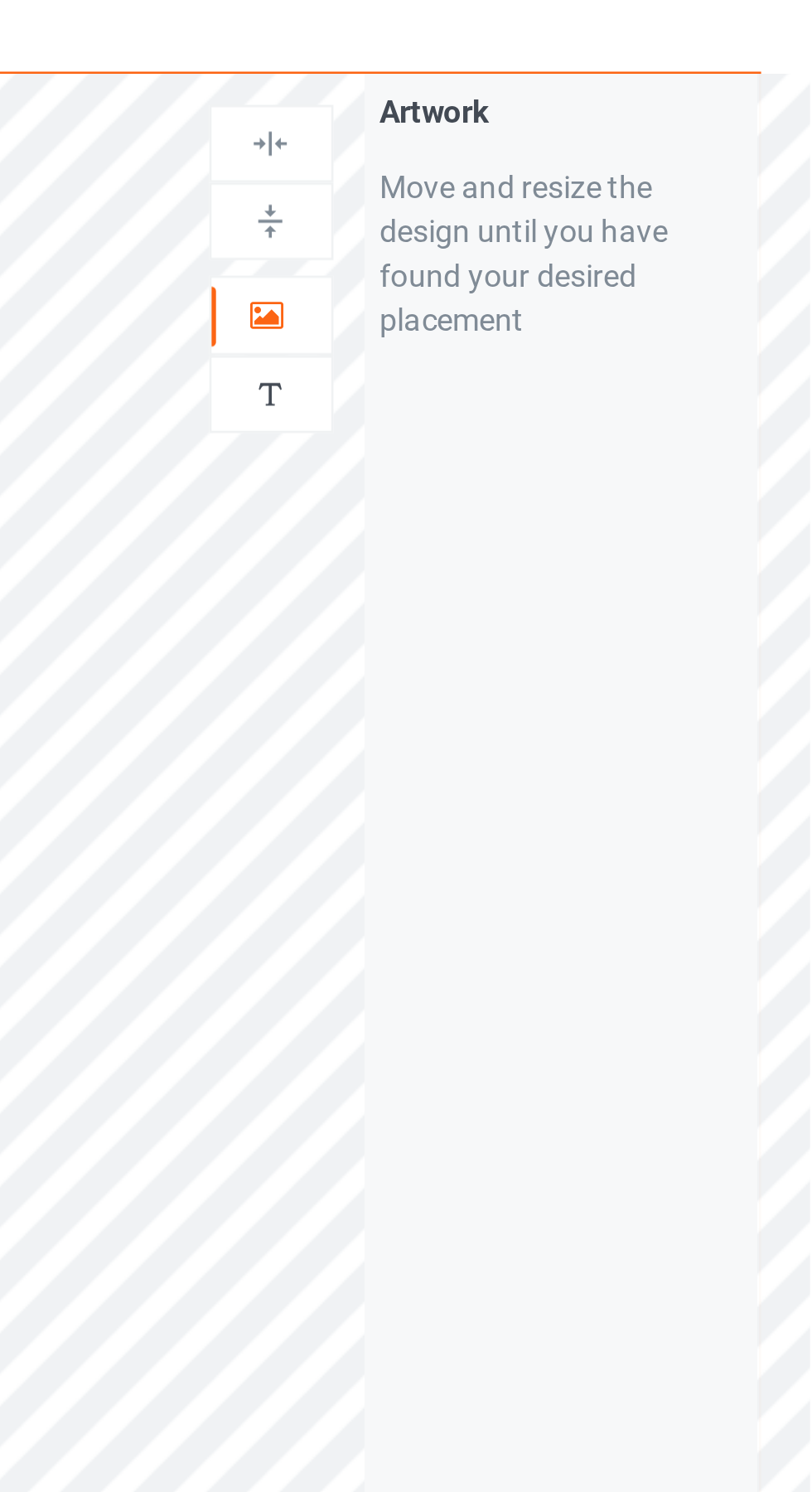
scroll to position [1, 0]
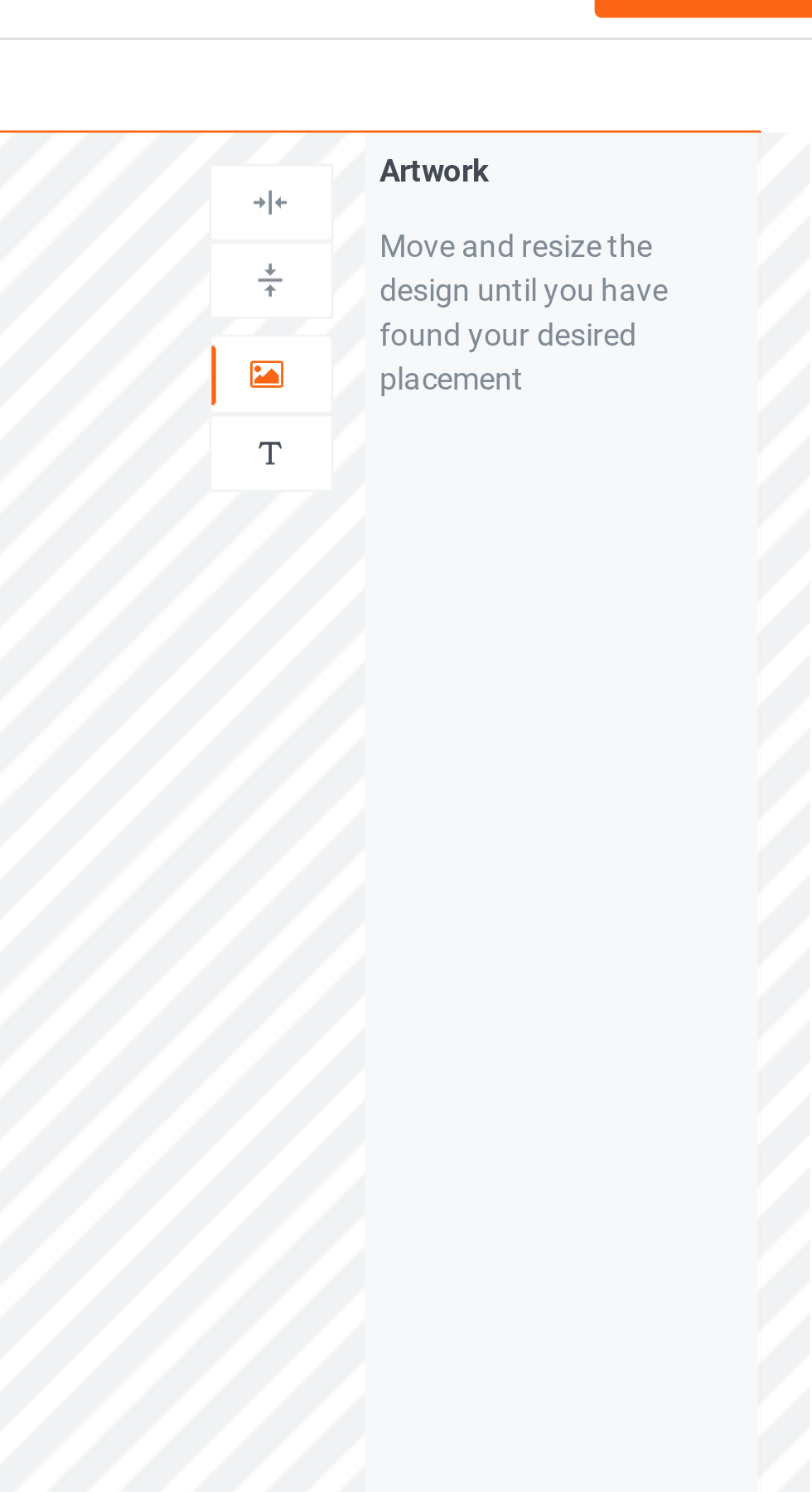
click at [530, 171] on div at bounding box center [522, 173] width 45 height 16
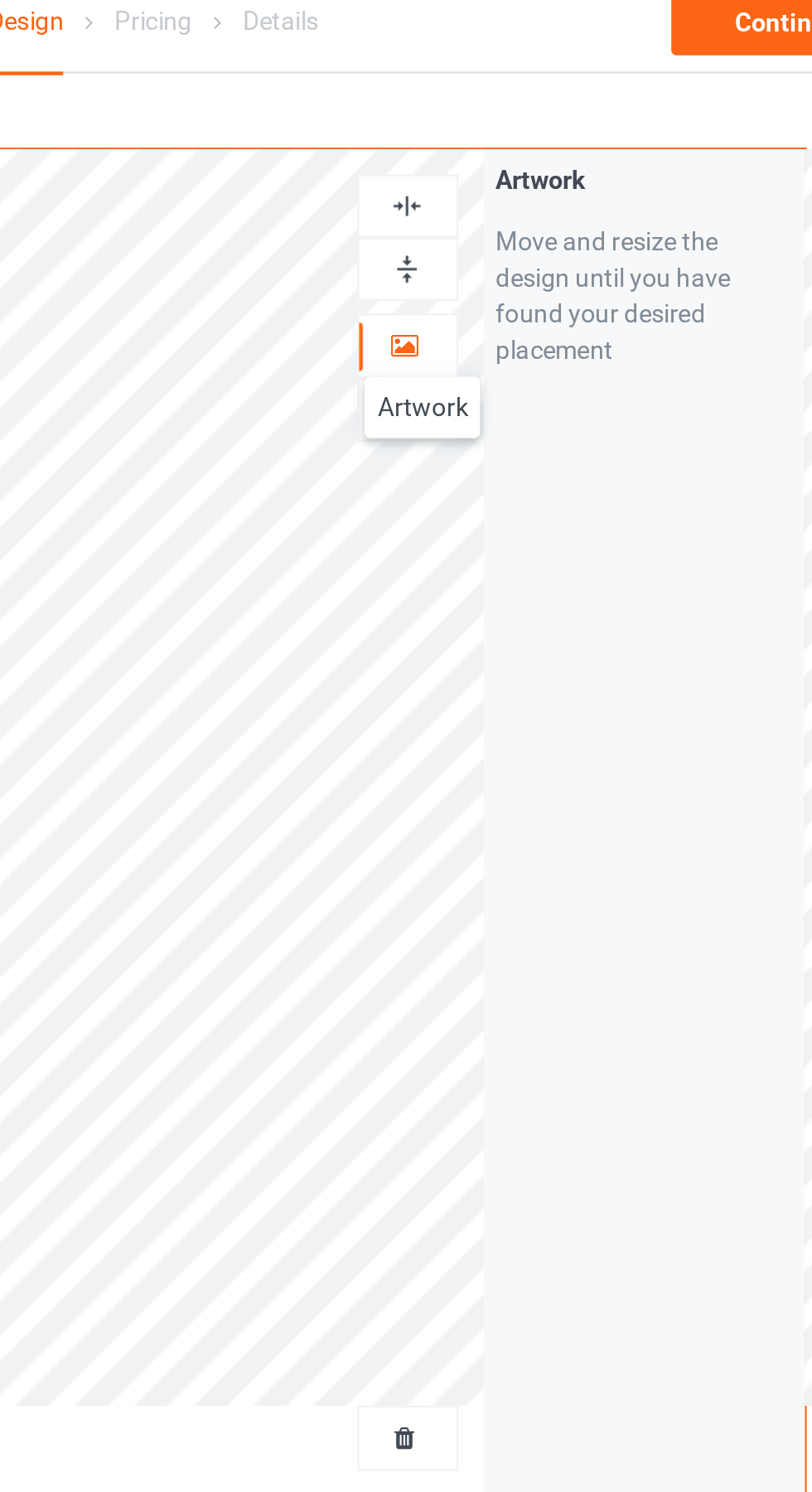
scroll to position [0, 0]
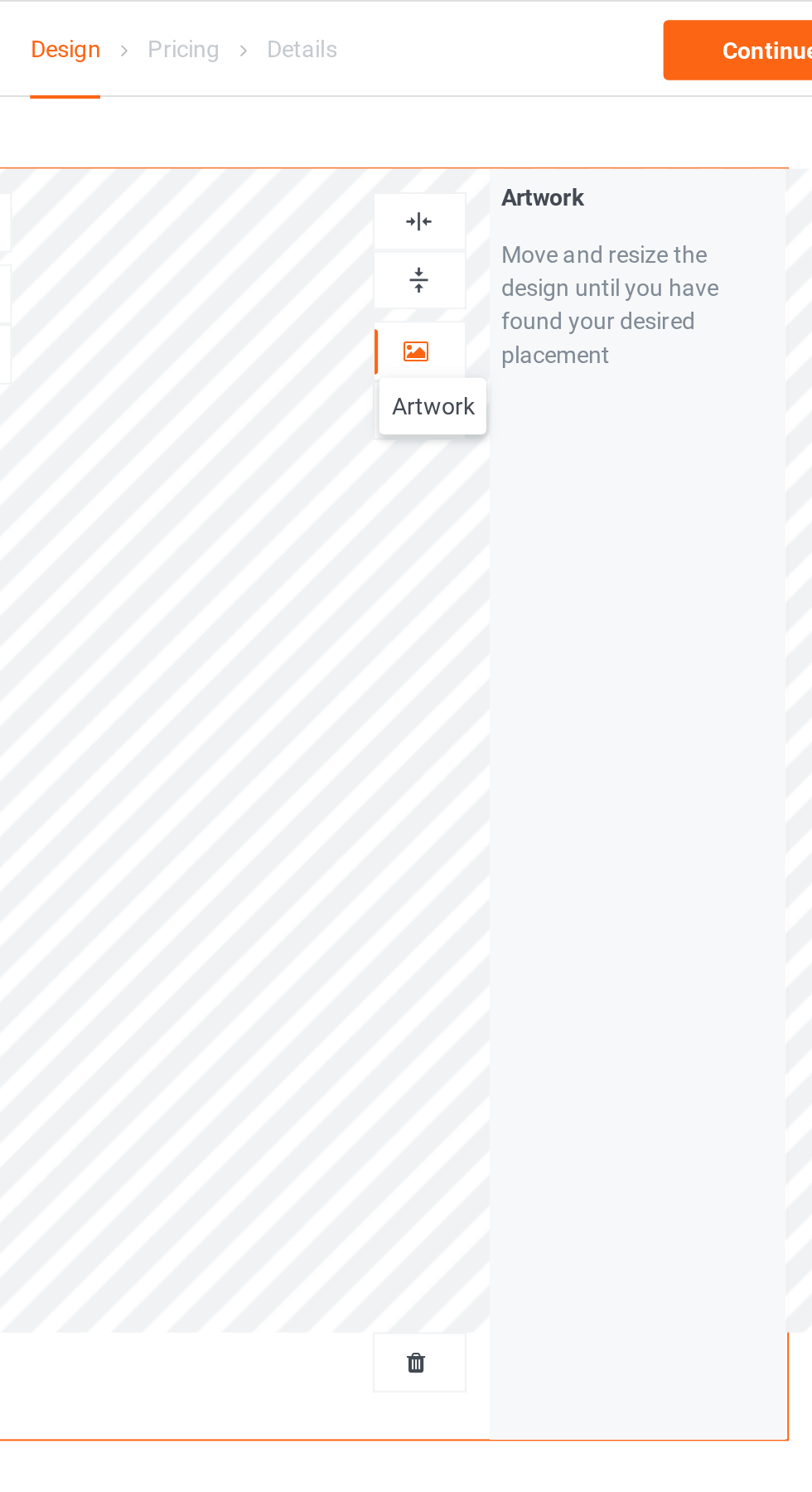
click at [533, 111] on div at bounding box center [522, 110] width 45 height 16
click at [691, 30] on div "Continue" at bounding box center [697, 24] width 106 height 30
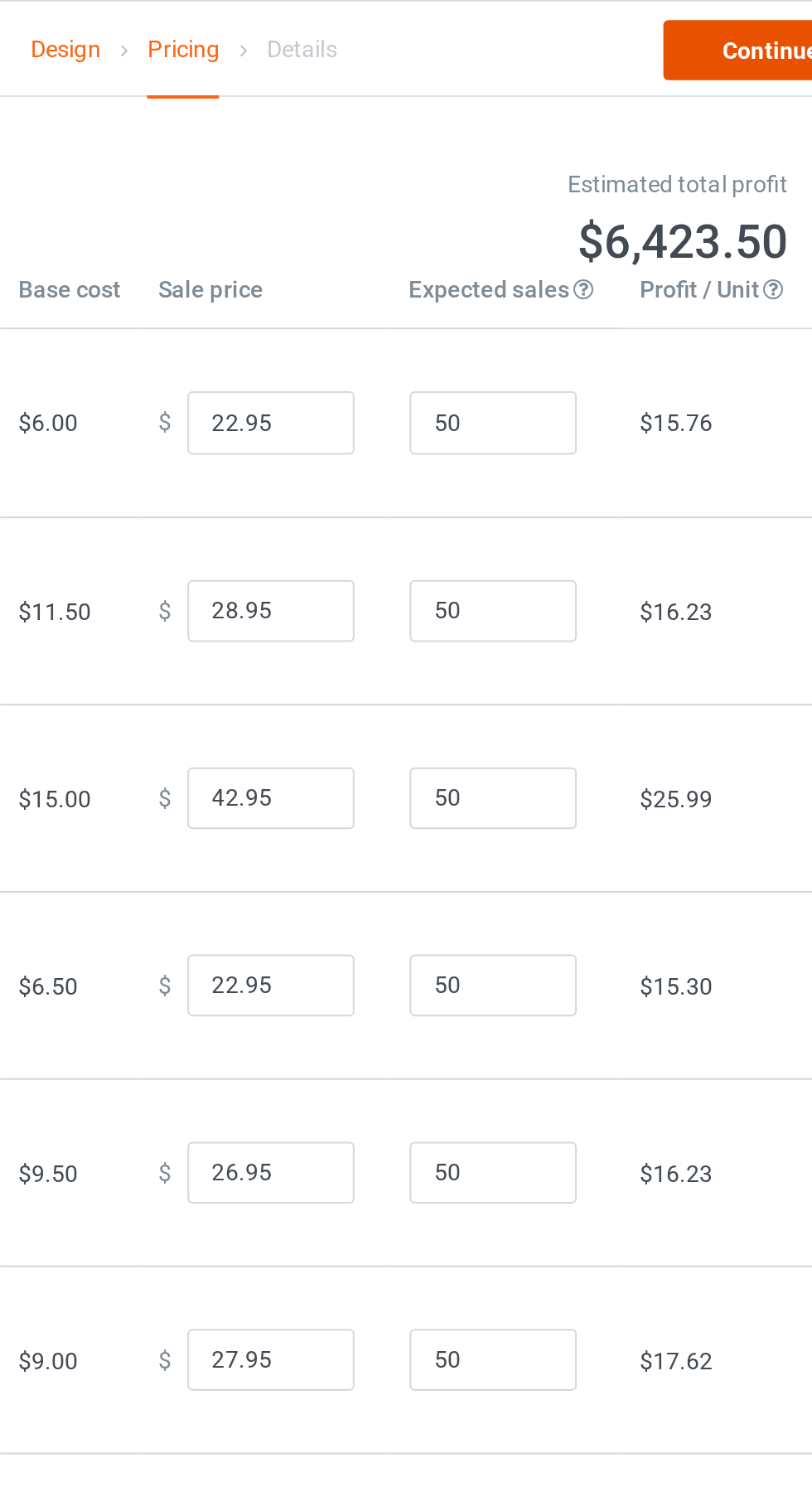
click at [682, 20] on link "Continue" at bounding box center [697, 24] width 106 height 30
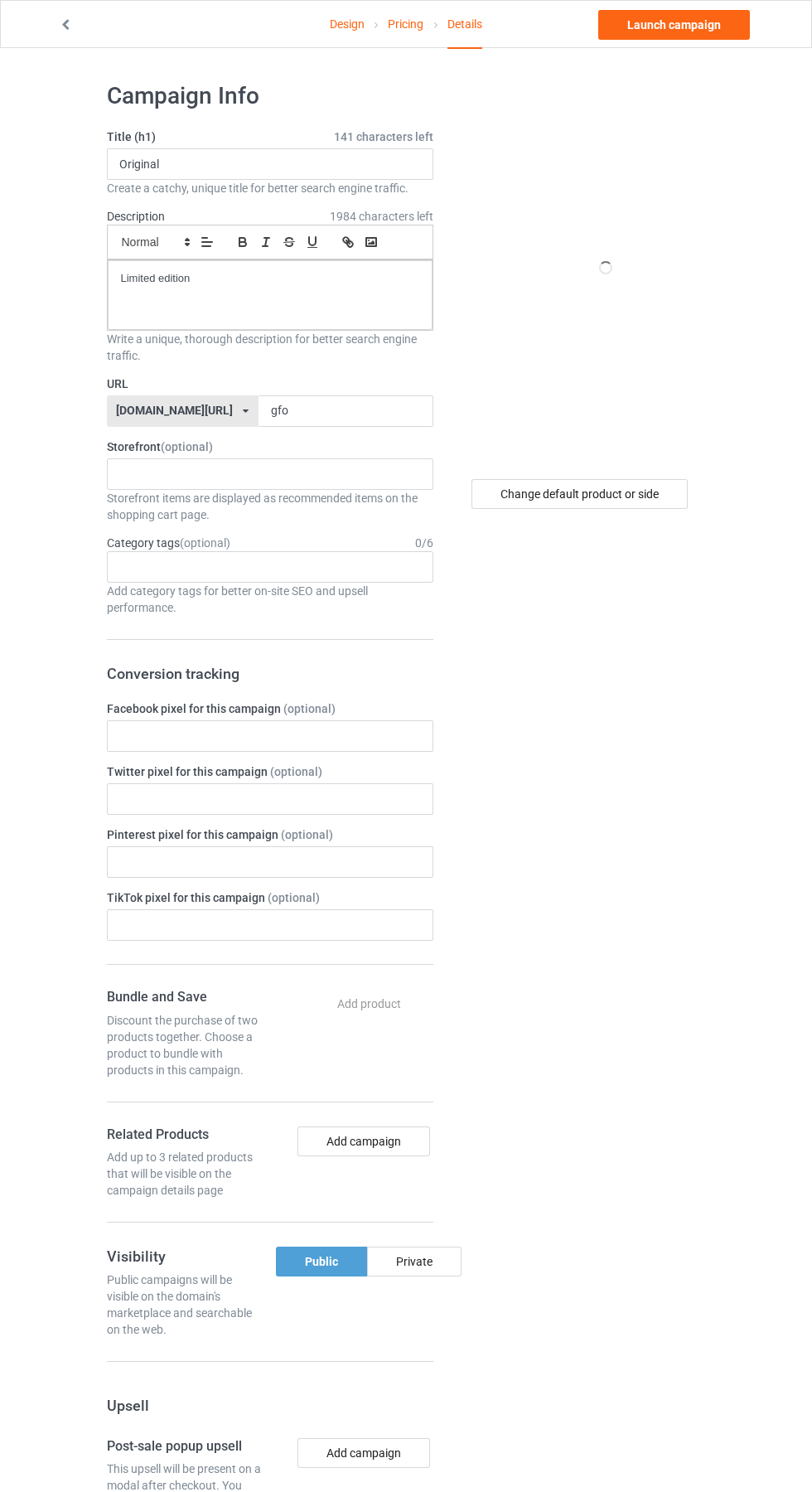
scroll to position [4, 0]
click at [289, 409] on input "gfo" at bounding box center [345, 408] width 174 height 31
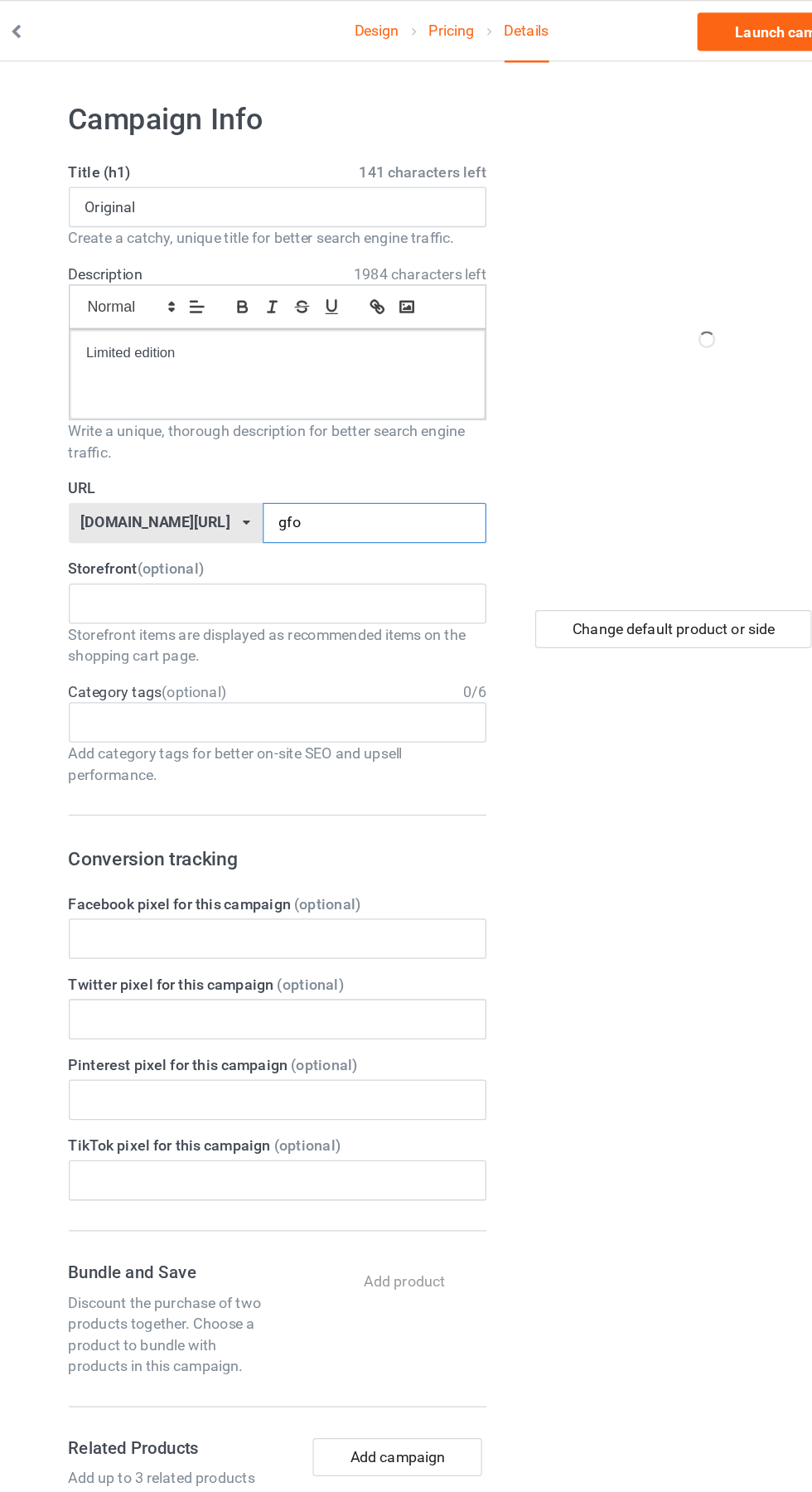
type input "gfo9"
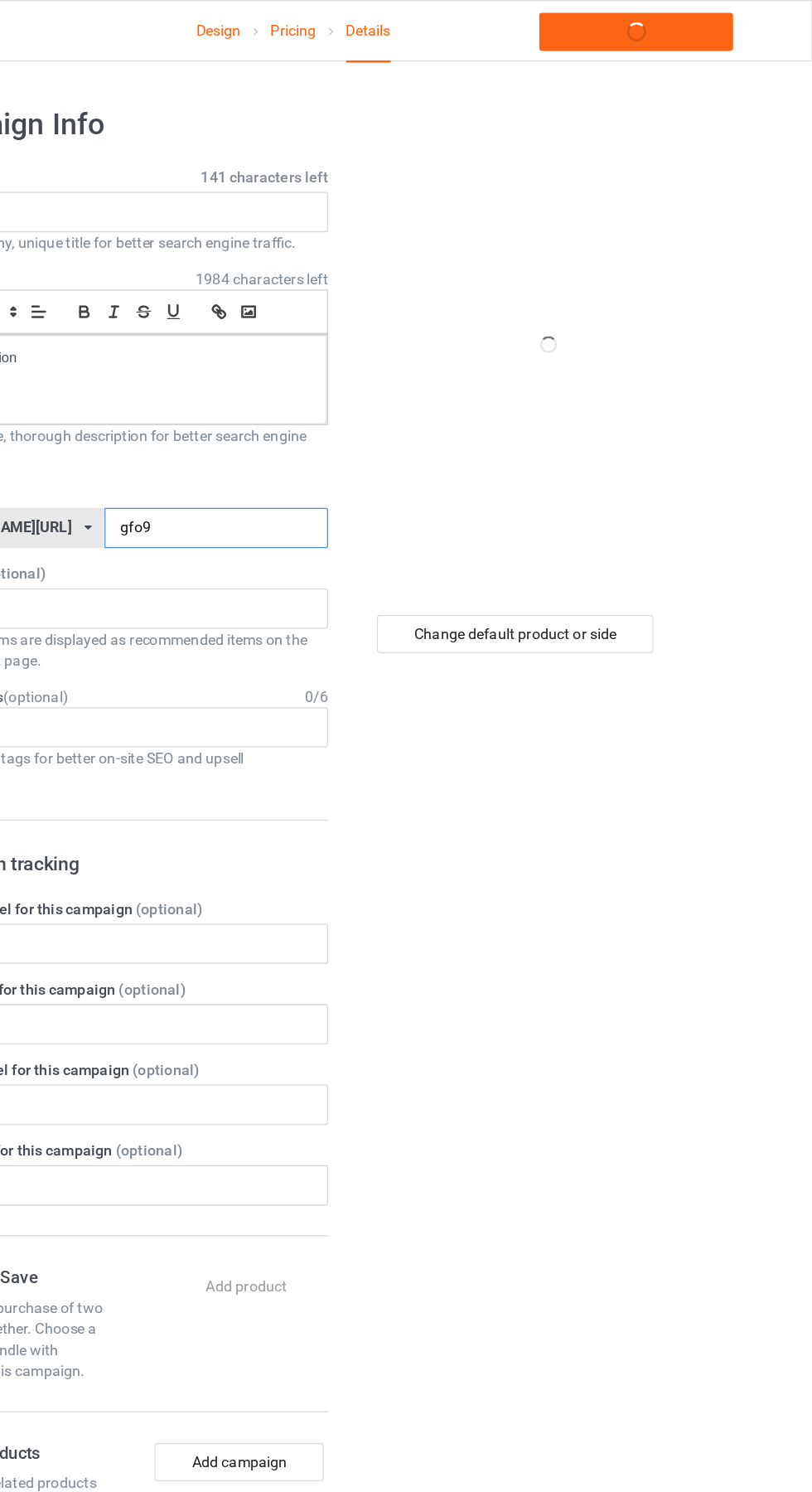
scroll to position [0, 0]
click at [711, 23] on link "Launch campaign" at bounding box center [674, 24] width 152 height 30
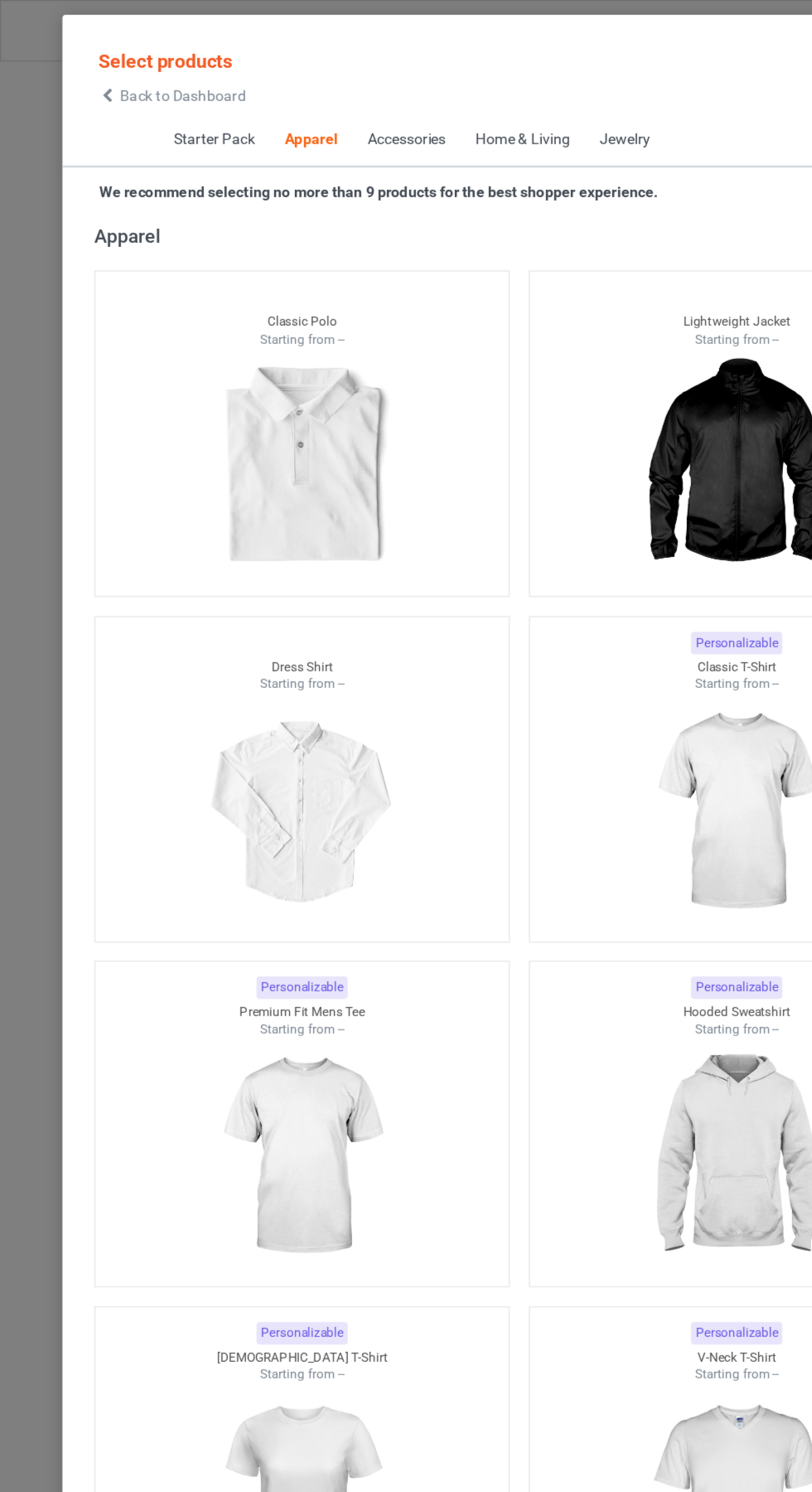
click at [84, 74] on icon at bounding box center [84, 74] width 14 height 11
